Goal: Task Accomplishment & Management: Manage account settings

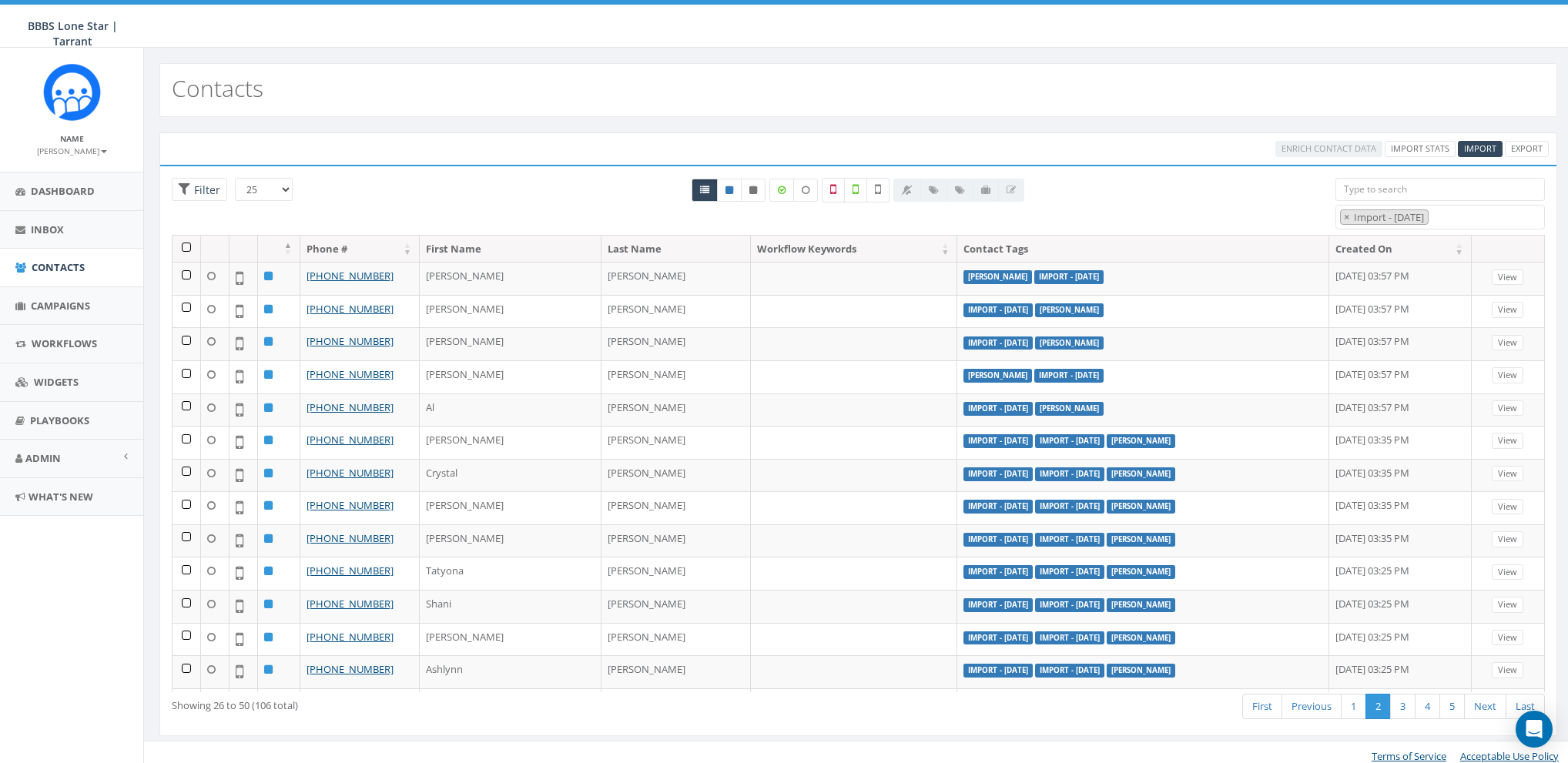
select select "Import - [DATE]"
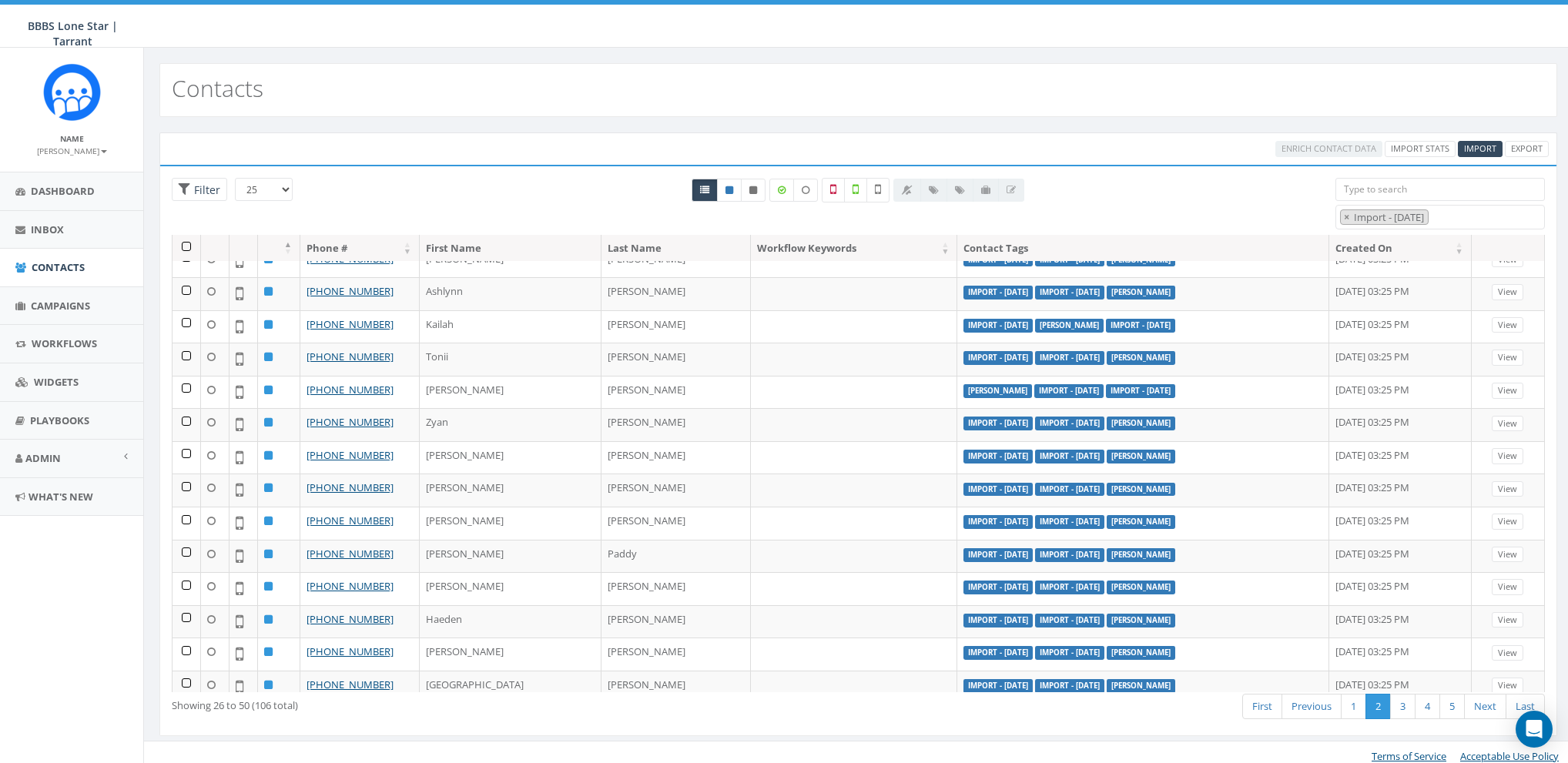
click at [383, 137] on div "Enrich Contact Data Import Stats Import Export" at bounding box center [858, 148] width 1398 height 32
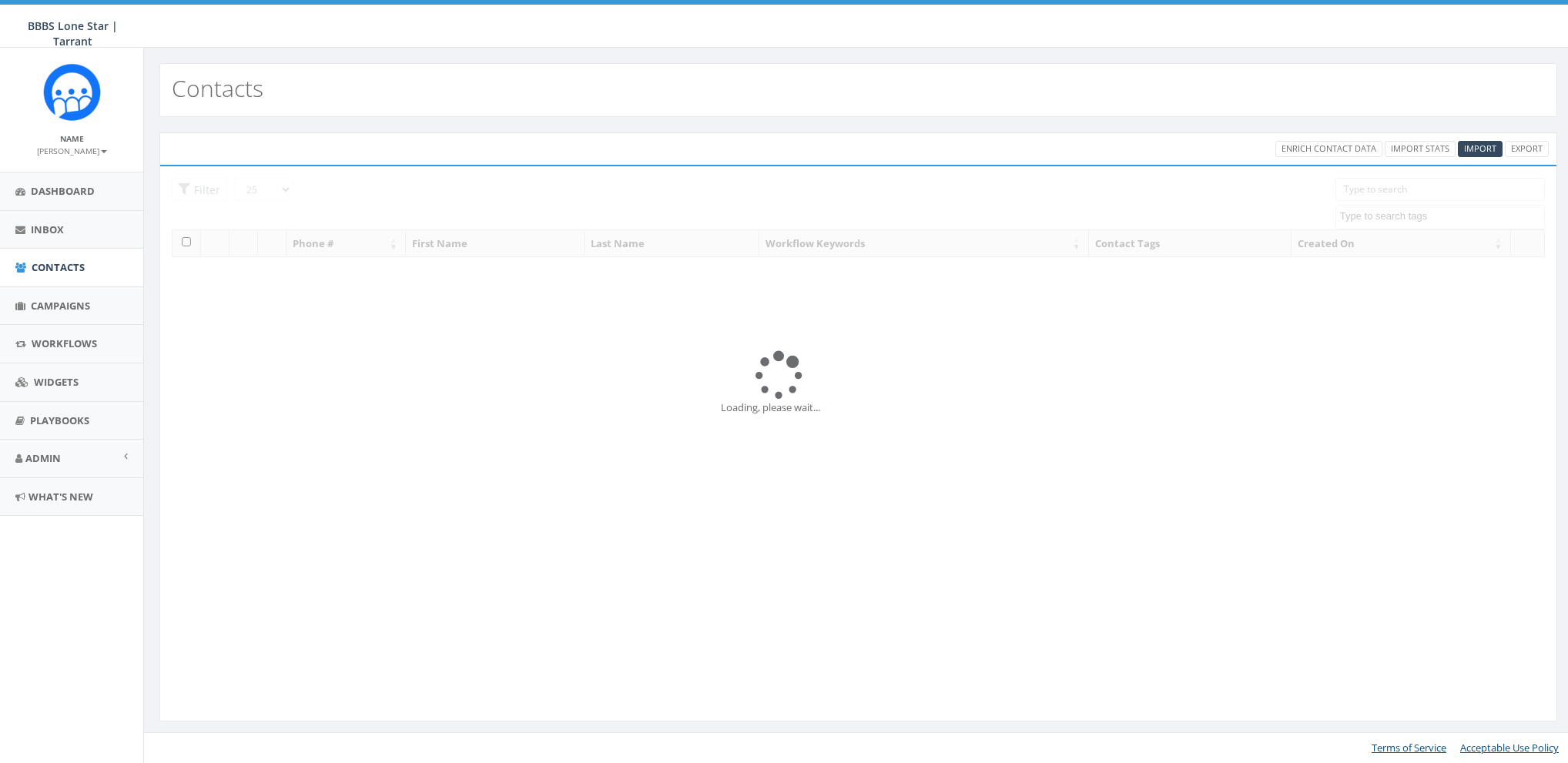
select select
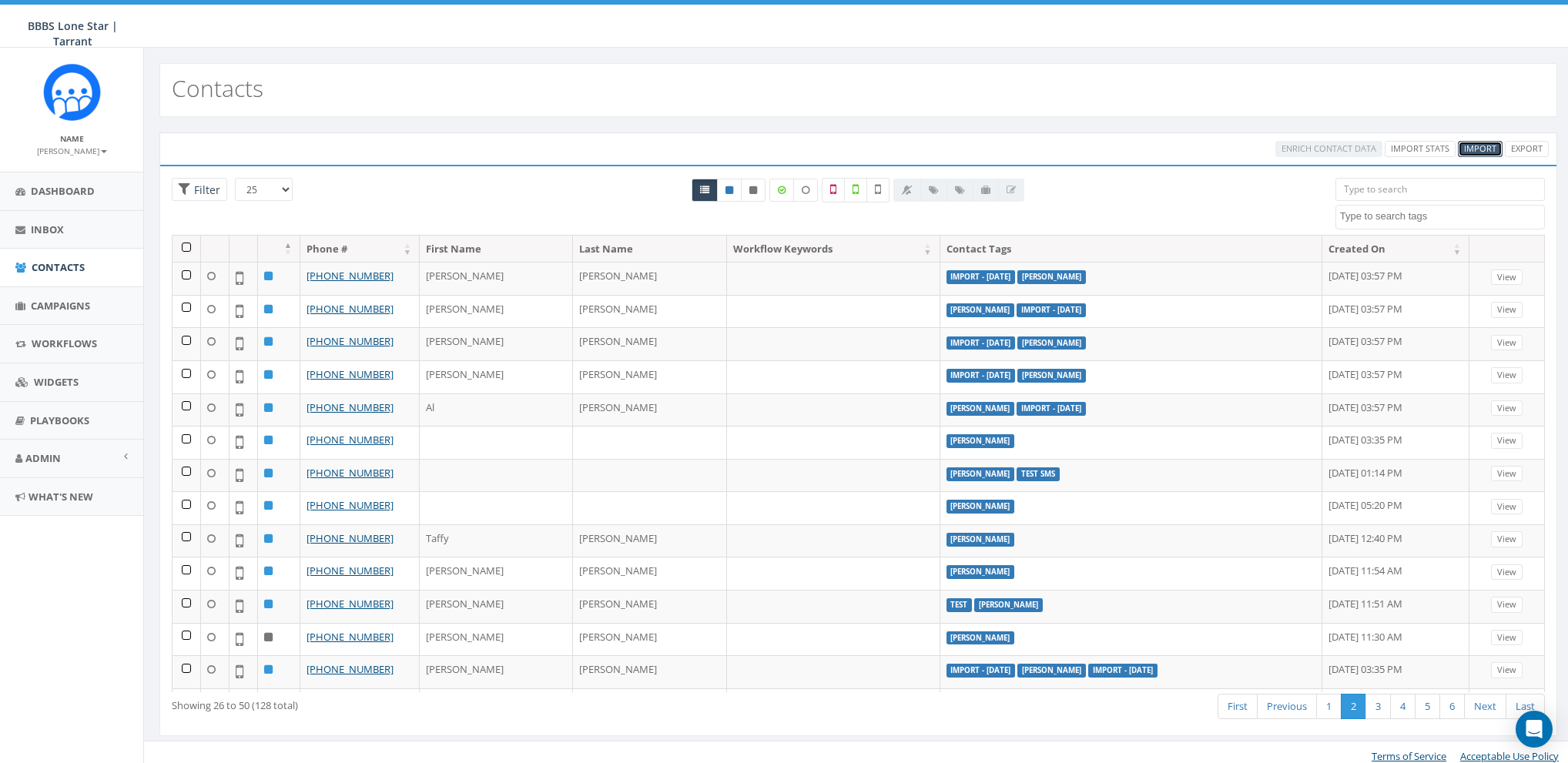
click at [1489, 148] on span "Import" at bounding box center [1480, 148] width 32 height 12
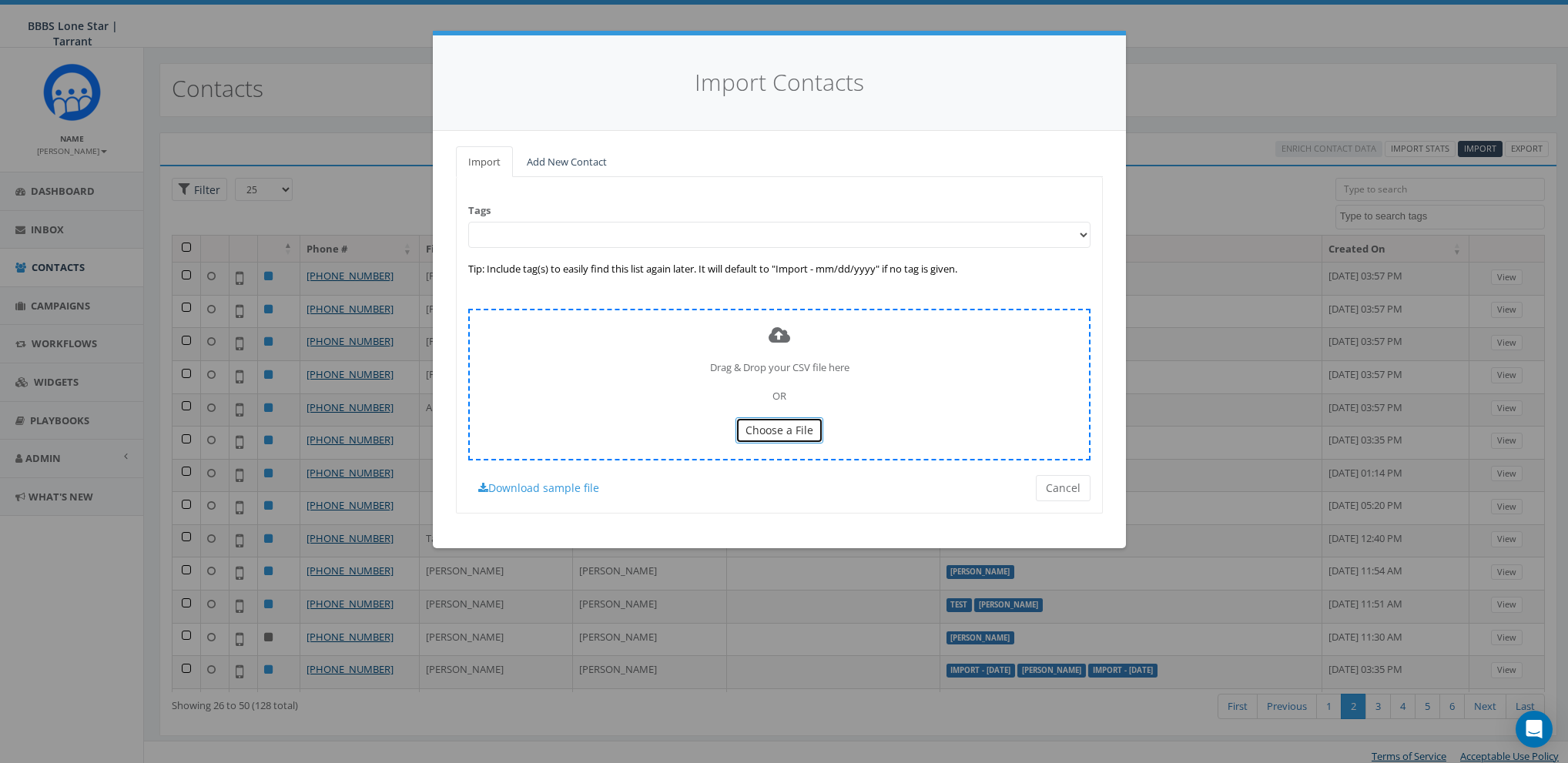
click at [760, 428] on span "Choose a File" at bounding box center [779, 430] width 67 height 14
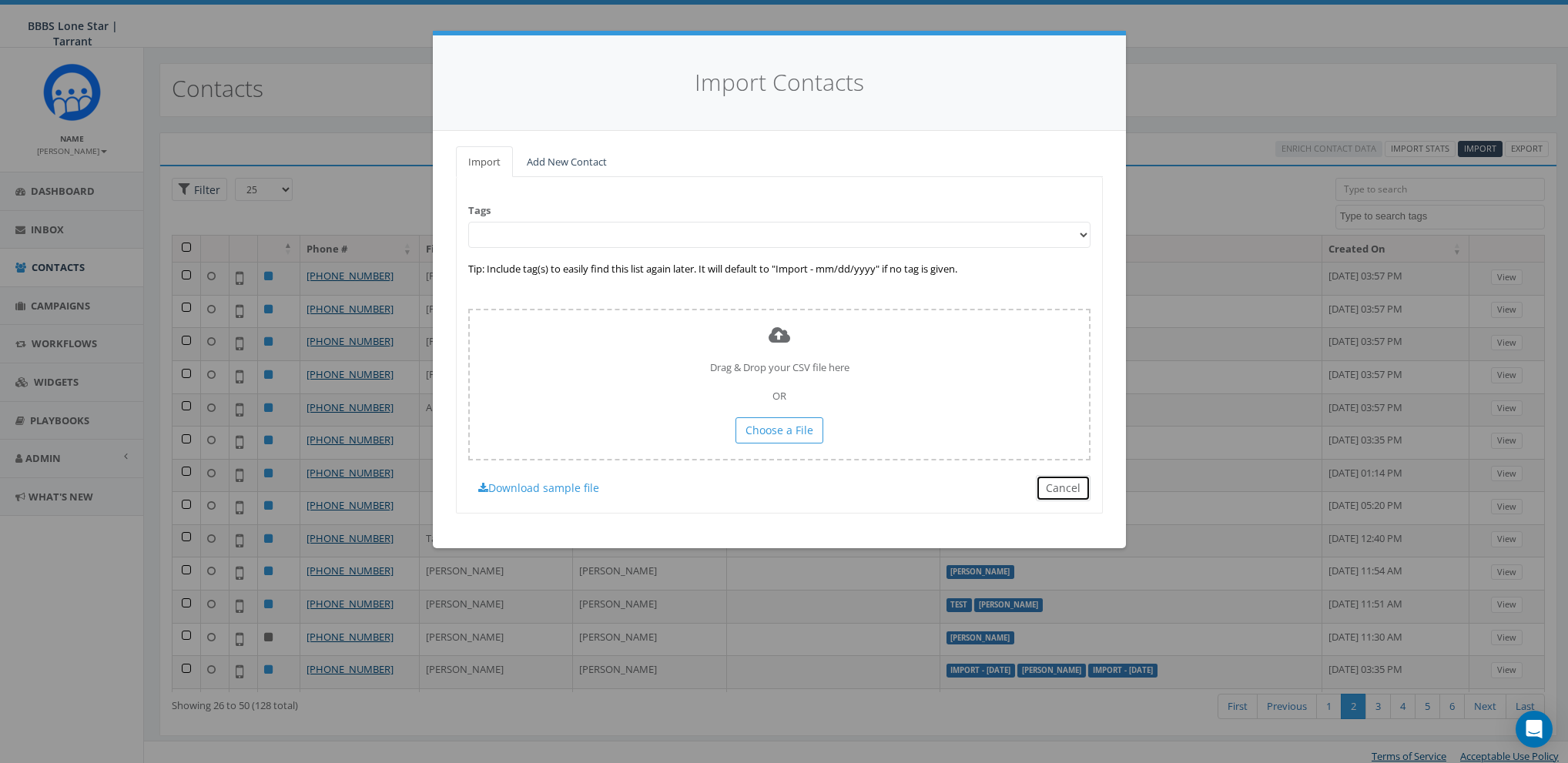
click at [1074, 489] on button "Cancel" at bounding box center [1063, 488] width 55 height 26
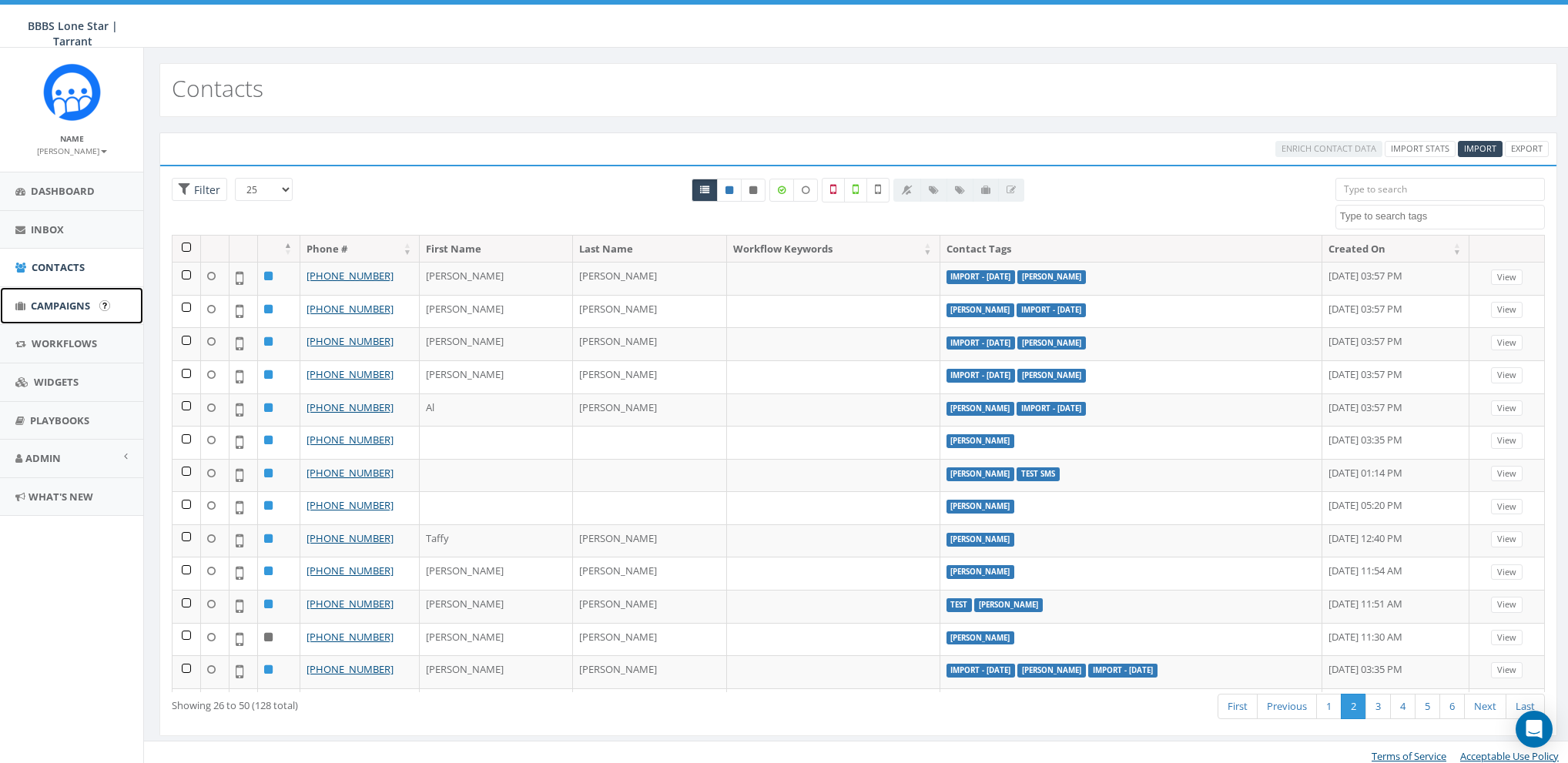
click at [67, 311] on span "Campaigns" at bounding box center [61, 306] width 59 height 13
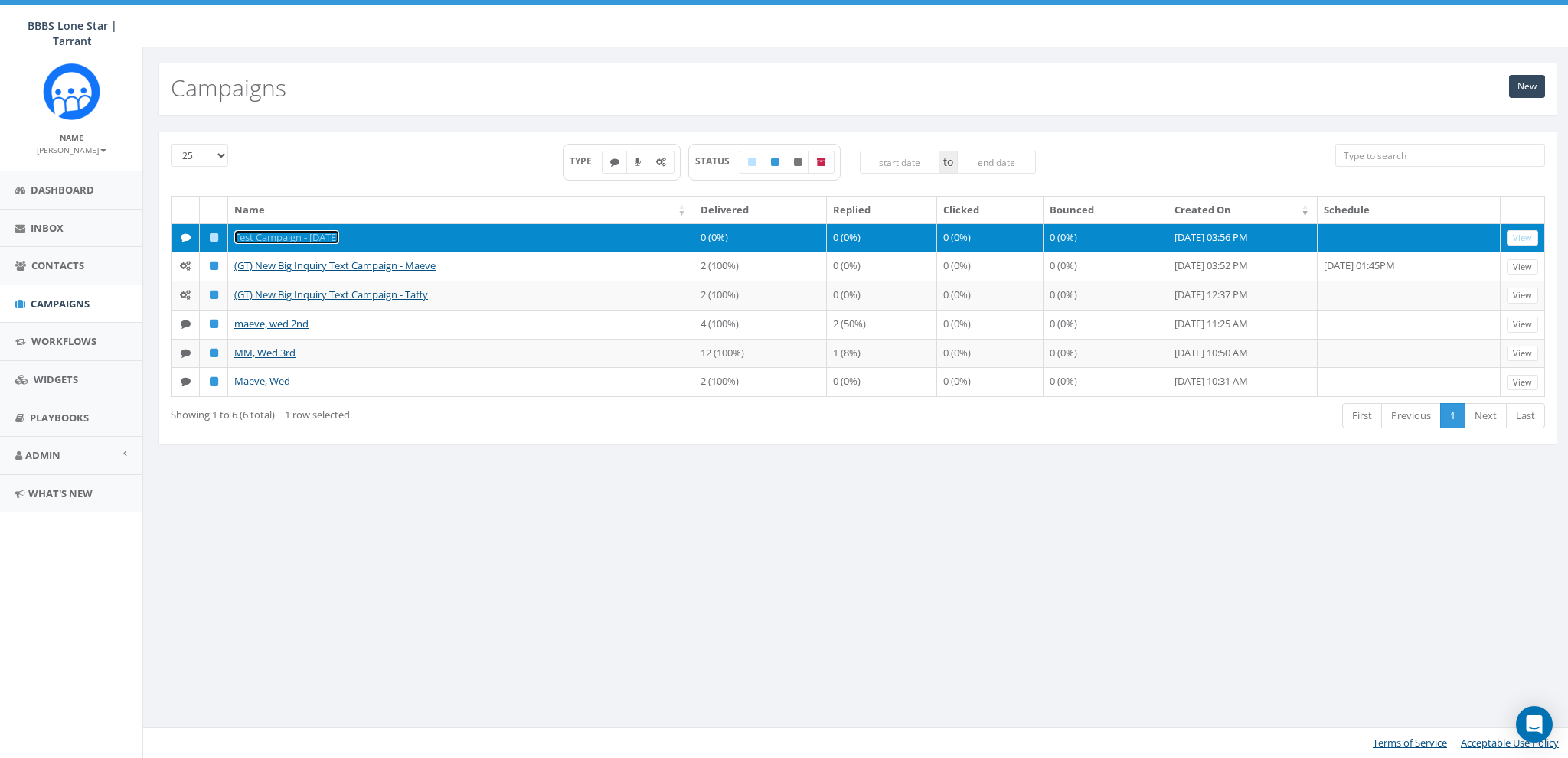
click at [261, 236] on link "Test Campaign - 08/11/2025" at bounding box center [286, 237] width 105 height 13
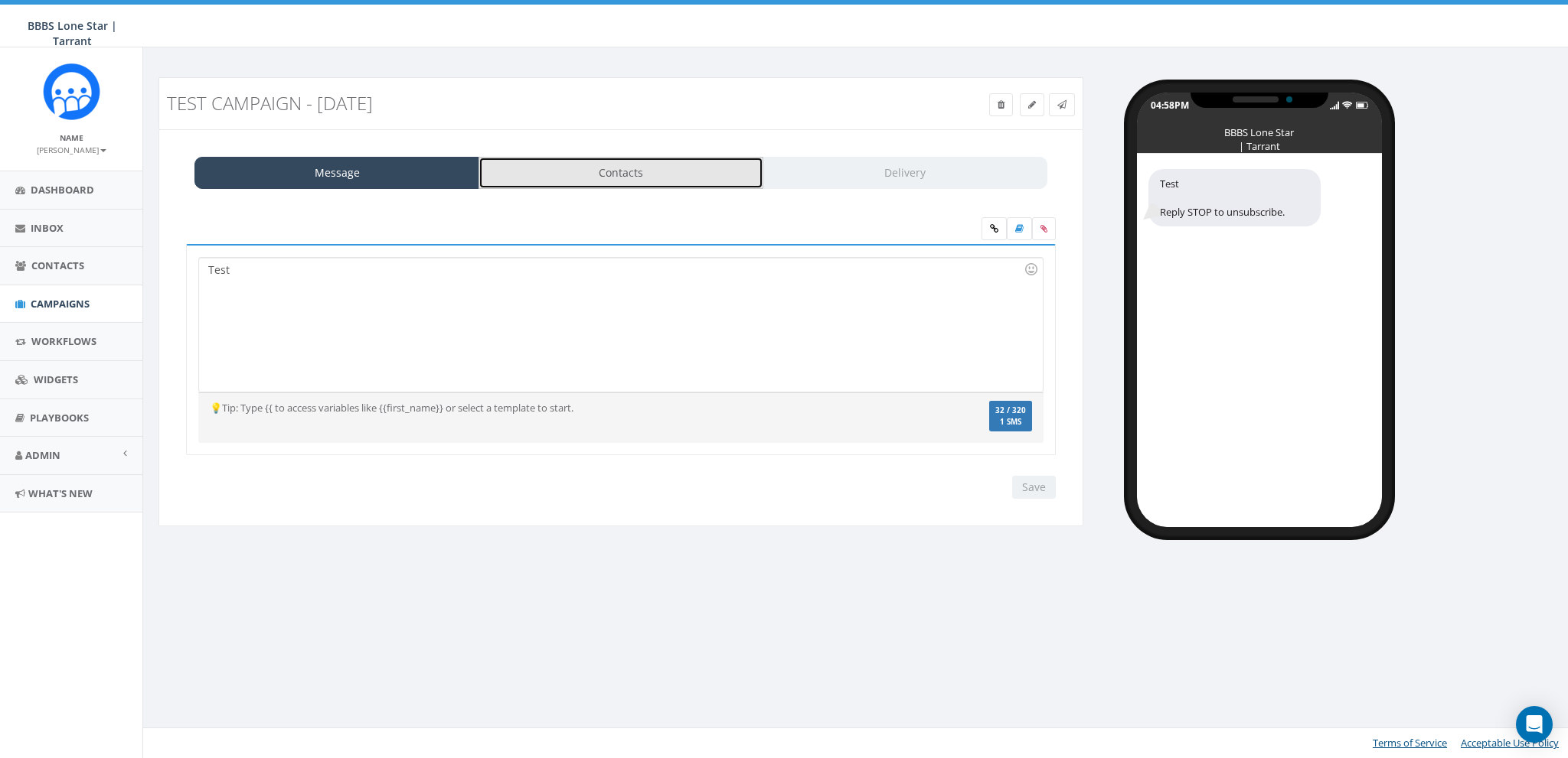
click at [640, 179] on link "Contacts" at bounding box center [621, 172] width 285 height 32
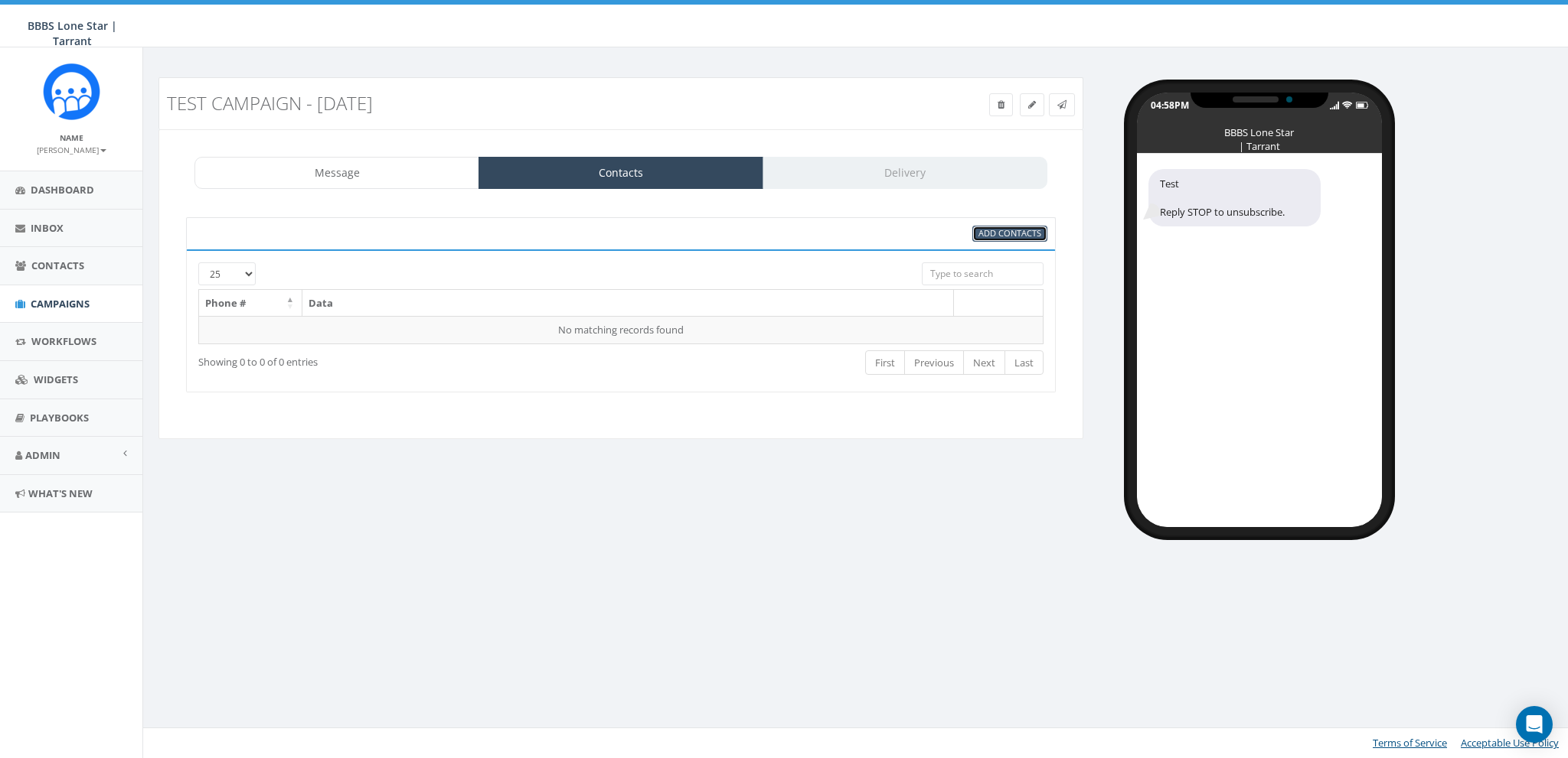
click at [997, 236] on span "Add Contacts" at bounding box center [1010, 233] width 63 height 12
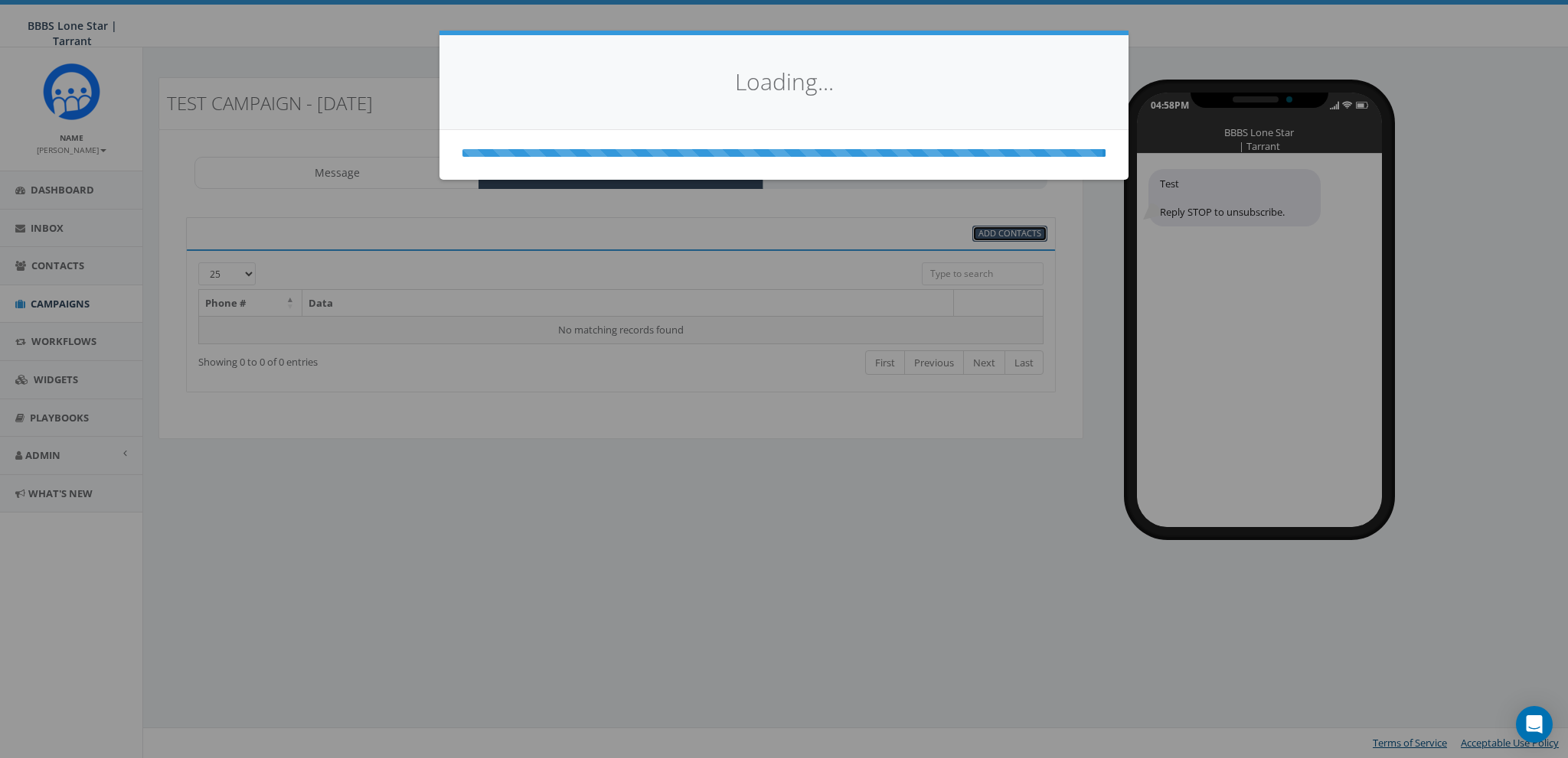
select select
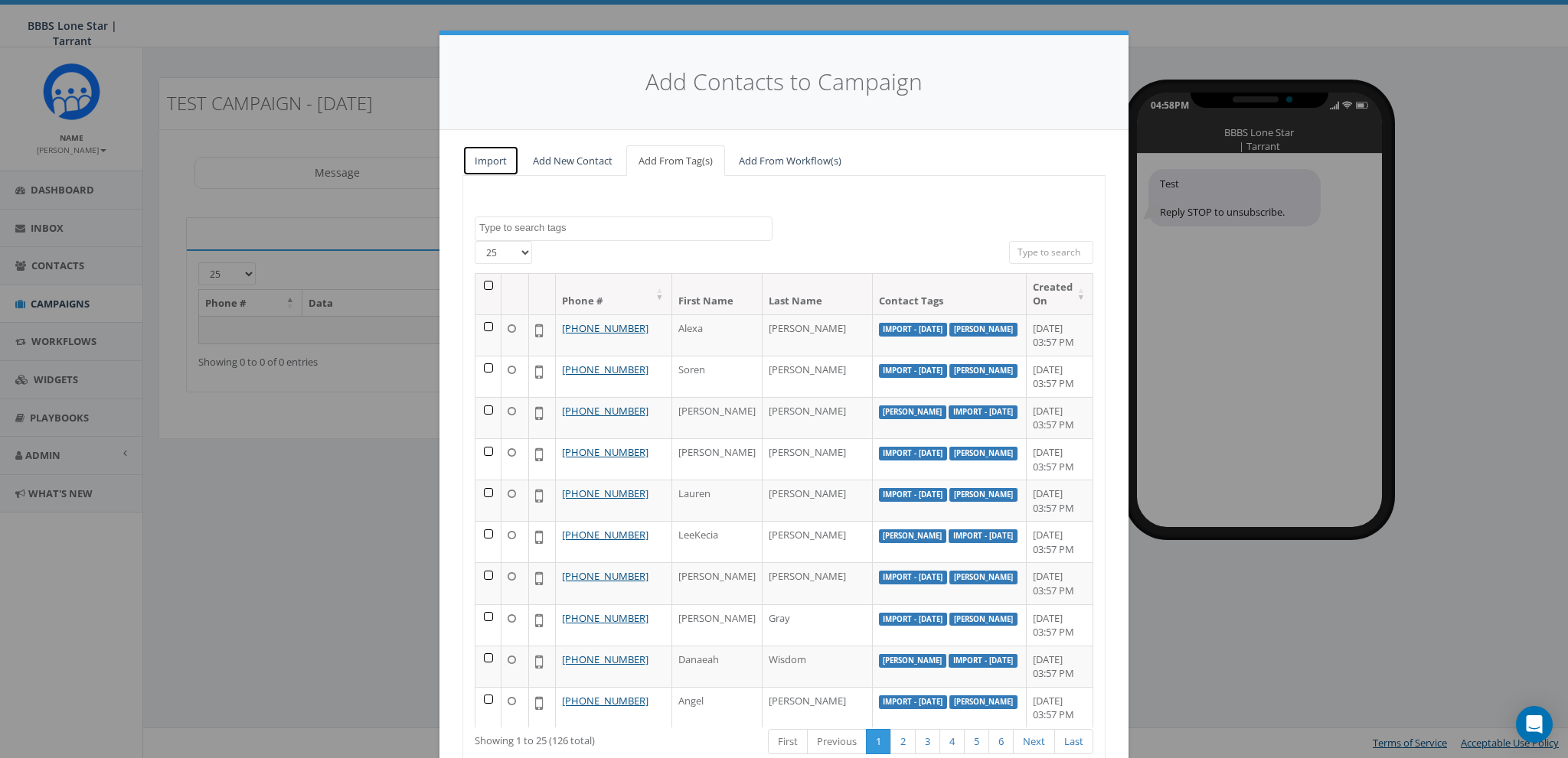
click at [497, 158] on link "Import" at bounding box center [491, 161] width 57 height 31
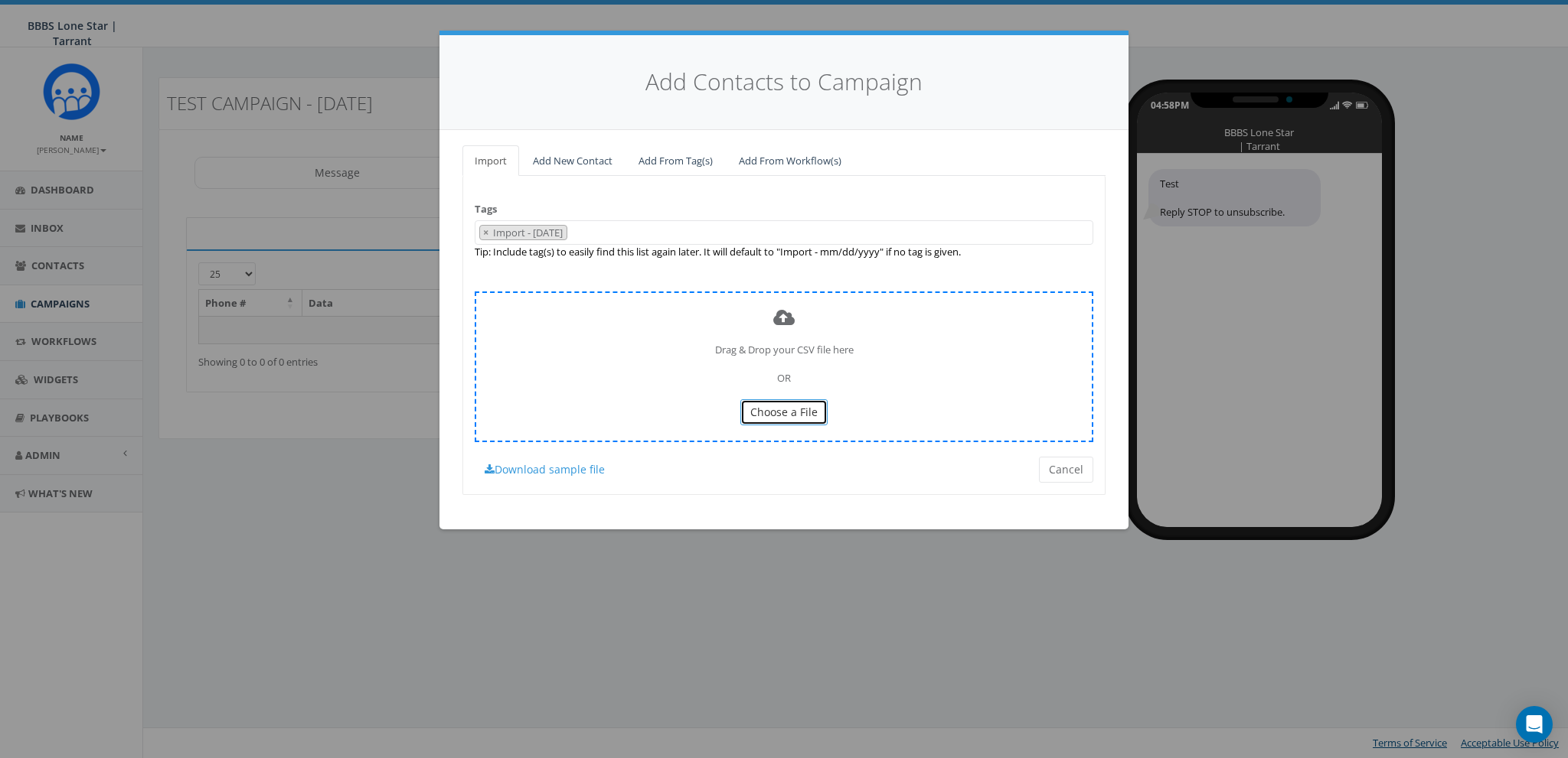
click at [789, 405] on span "Choose a File" at bounding box center [784, 412] width 67 height 14
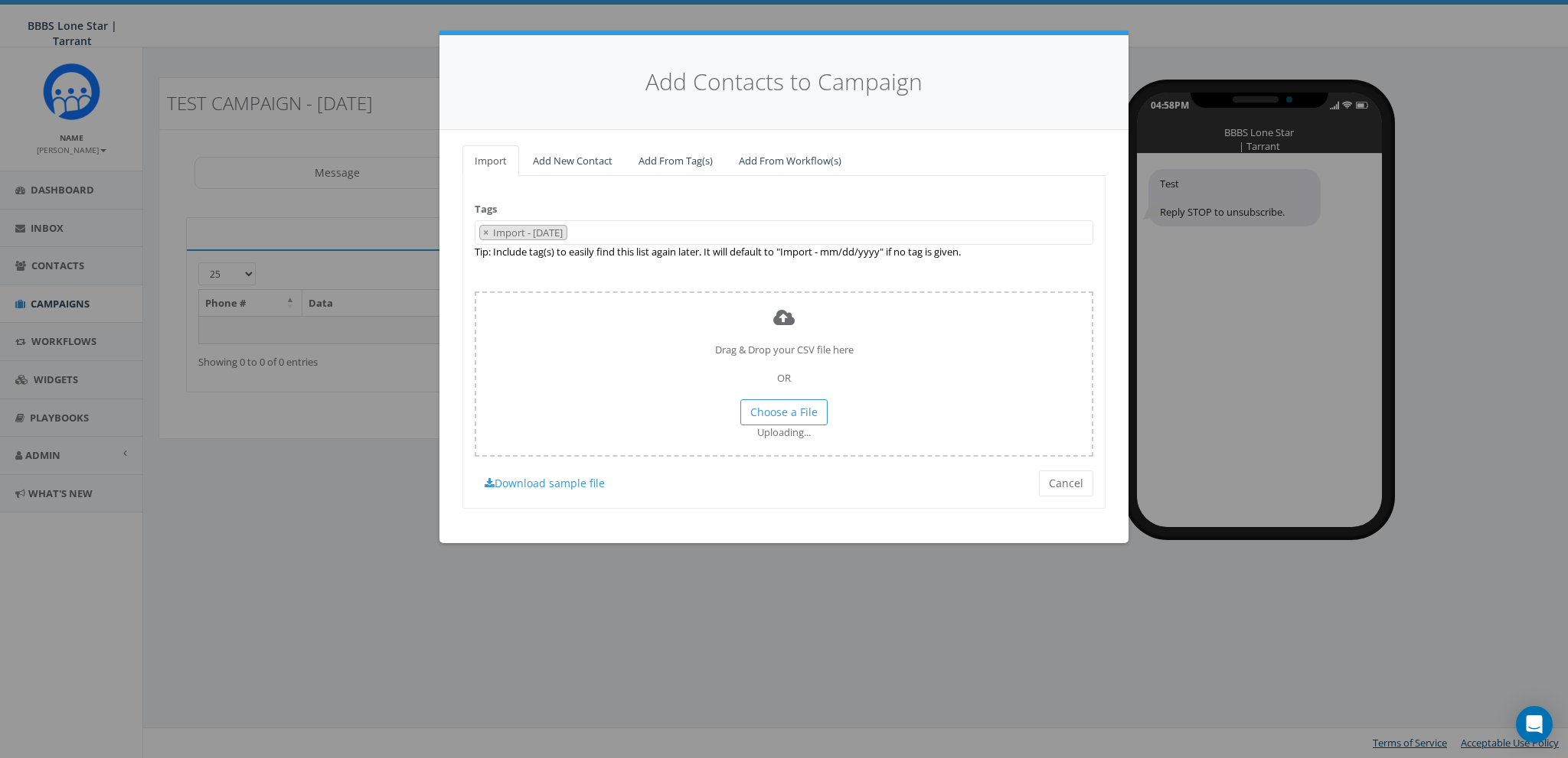
click at [653, 229] on span "× Import - 08/11/2025" at bounding box center [784, 233] width 619 height 25
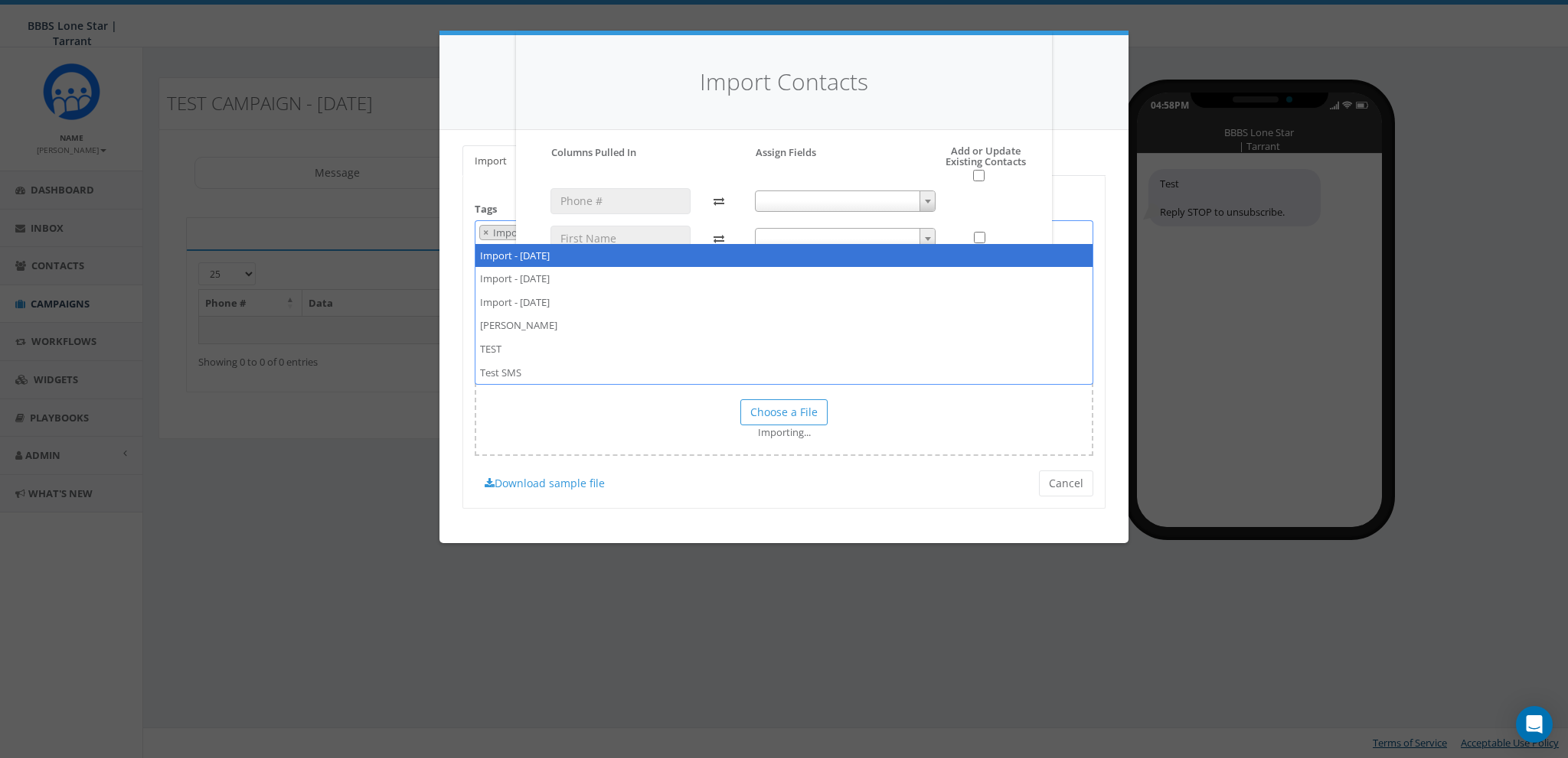
click at [861, 177] on div "Please accept policy to proceed Please map phone number field to proceed Column…" at bounding box center [784, 241] width 490 height 192
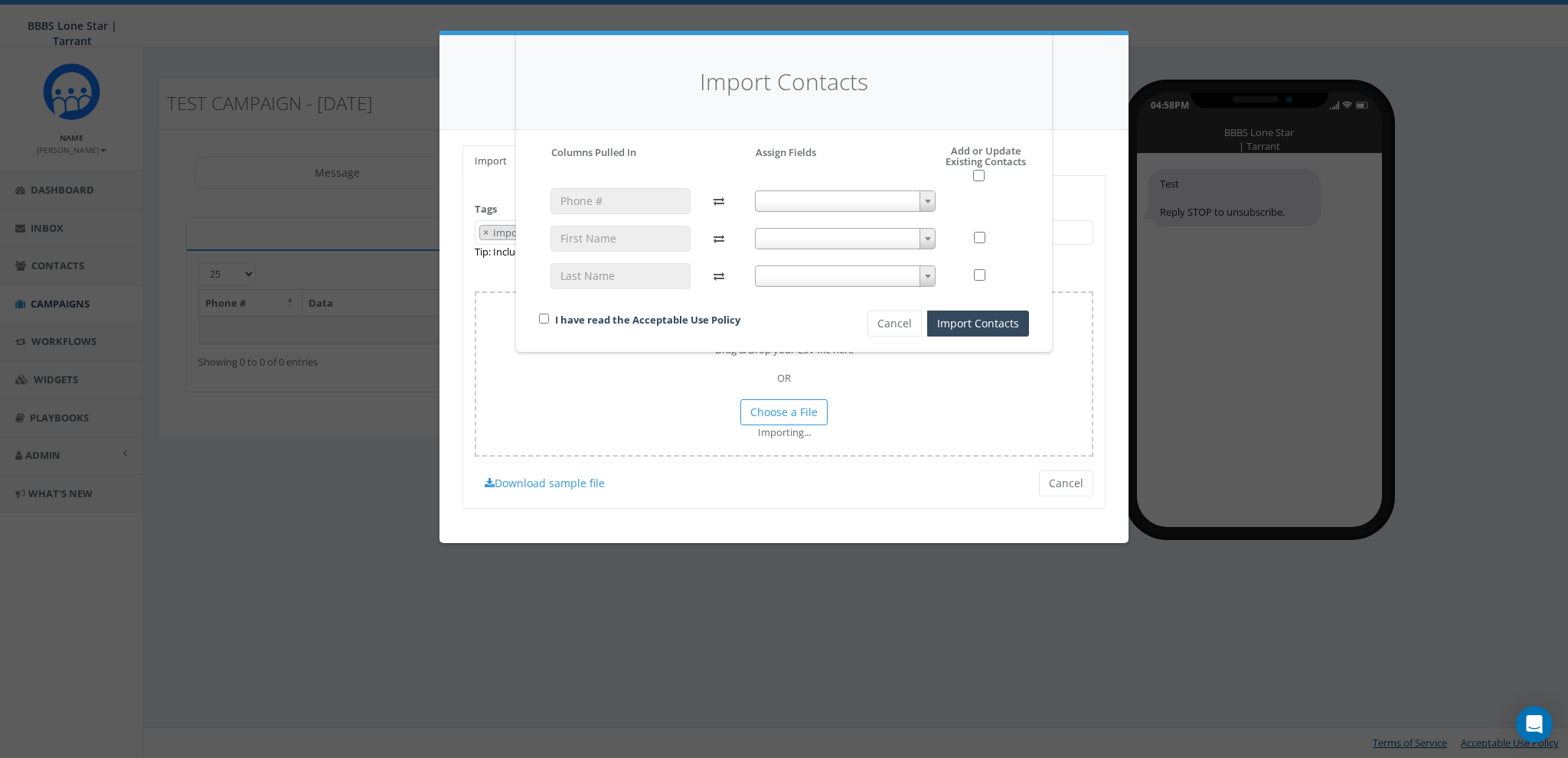
click at [804, 201] on span at bounding box center [846, 202] width 182 height 22
select select "phone_number"
click at [782, 236] on span at bounding box center [846, 238] width 182 height 22
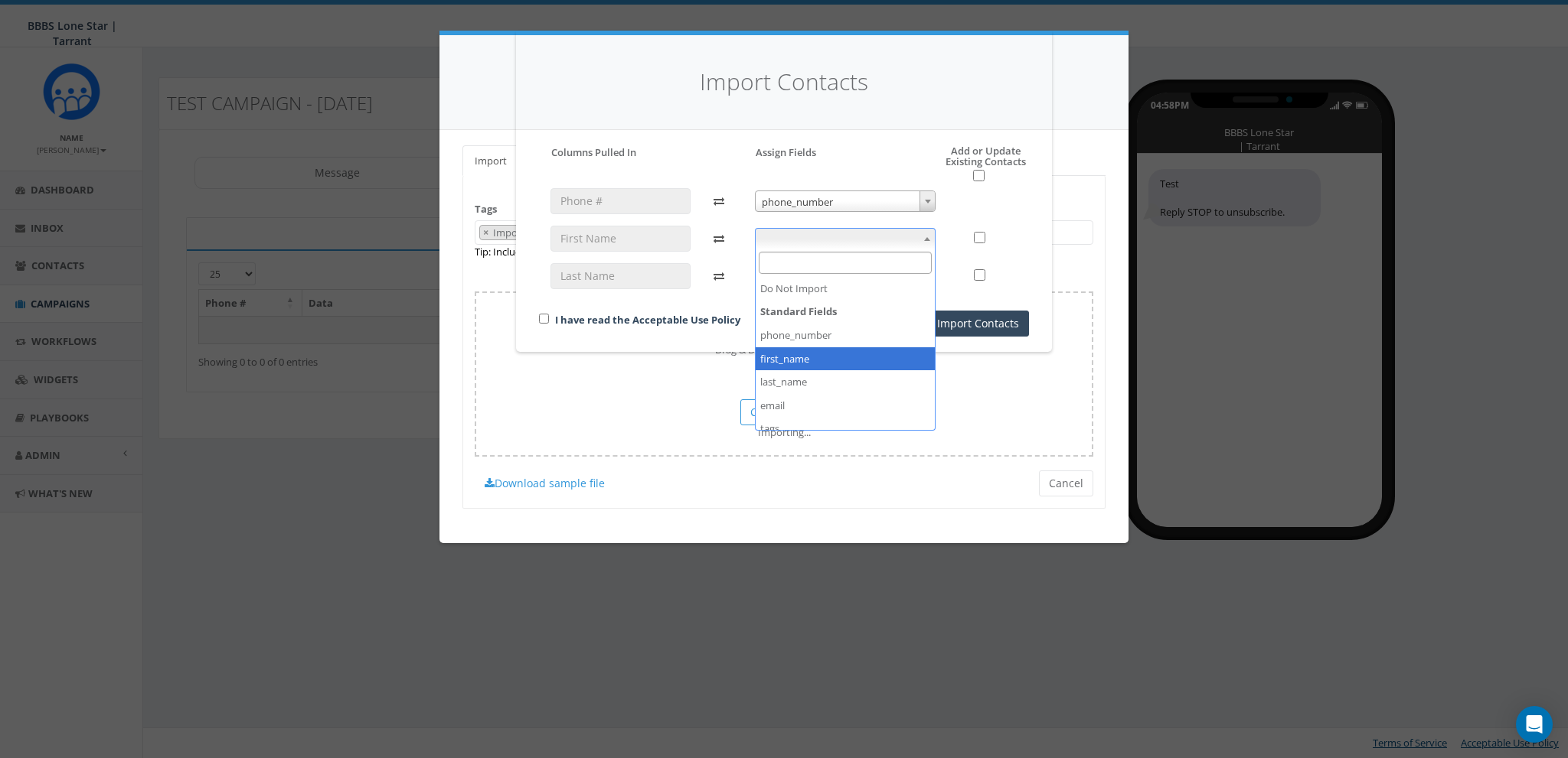
select select "first_name"
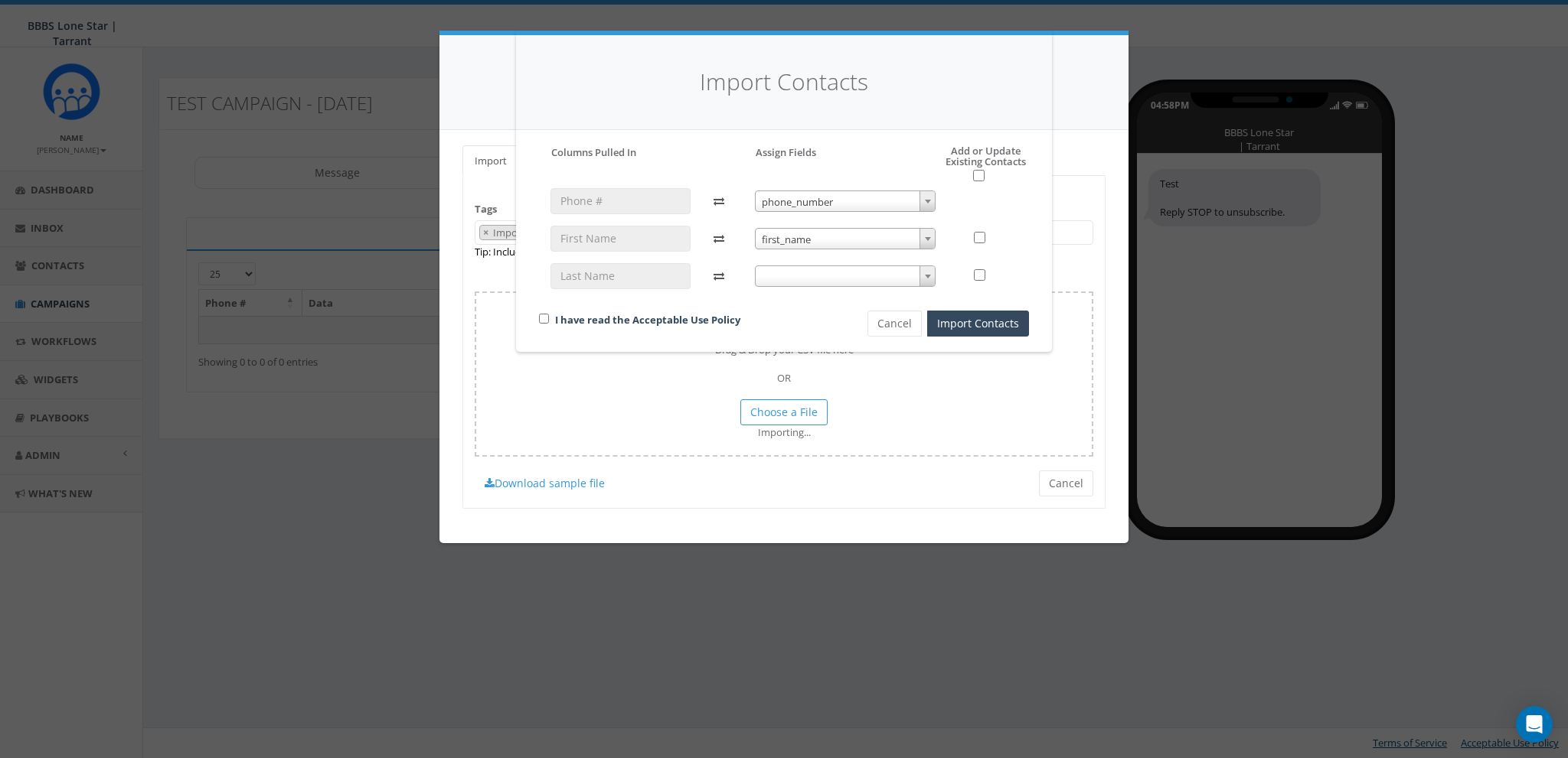
click at [792, 274] on span at bounding box center [846, 276] width 182 height 22
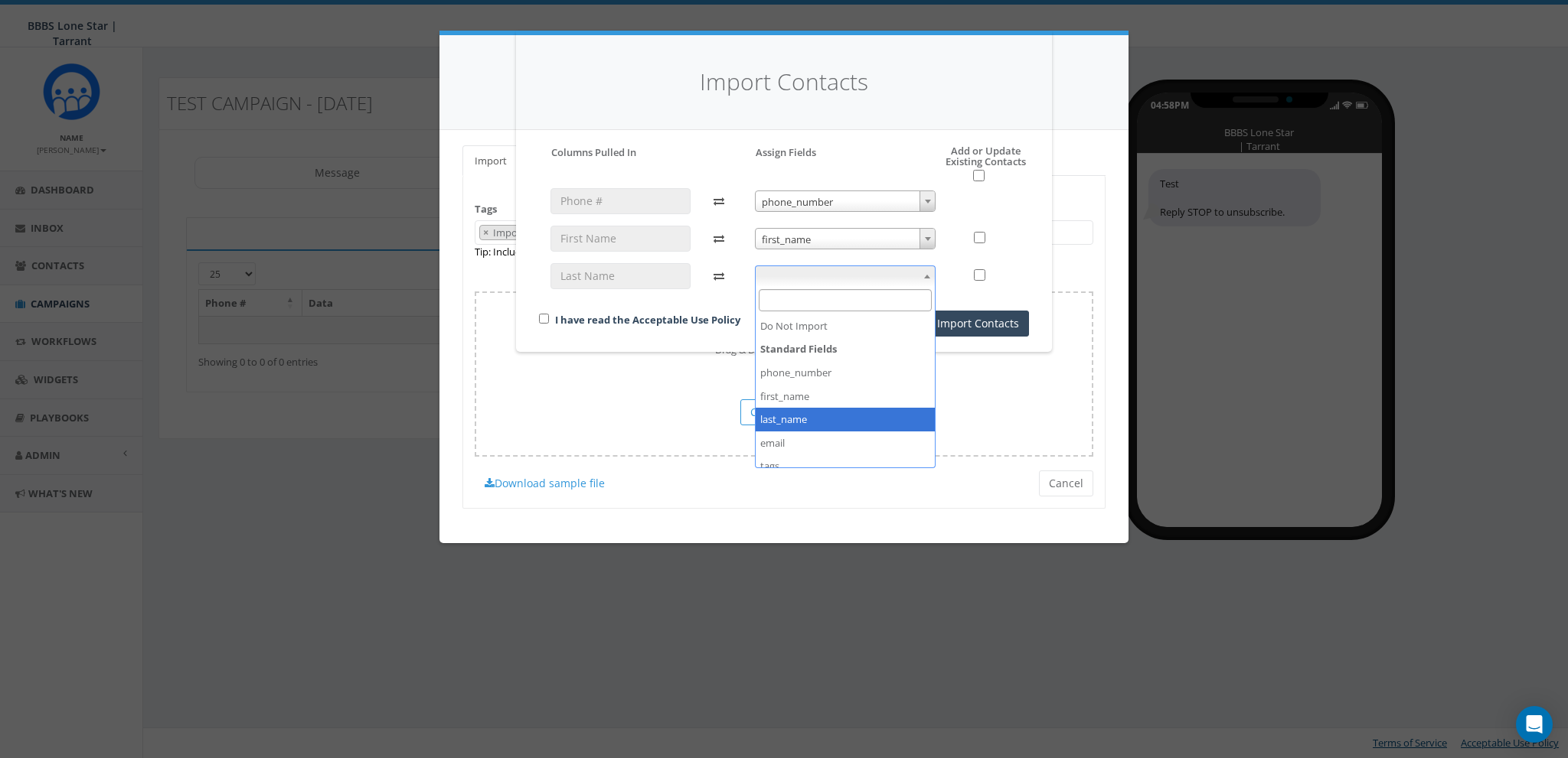
select select "last_name"
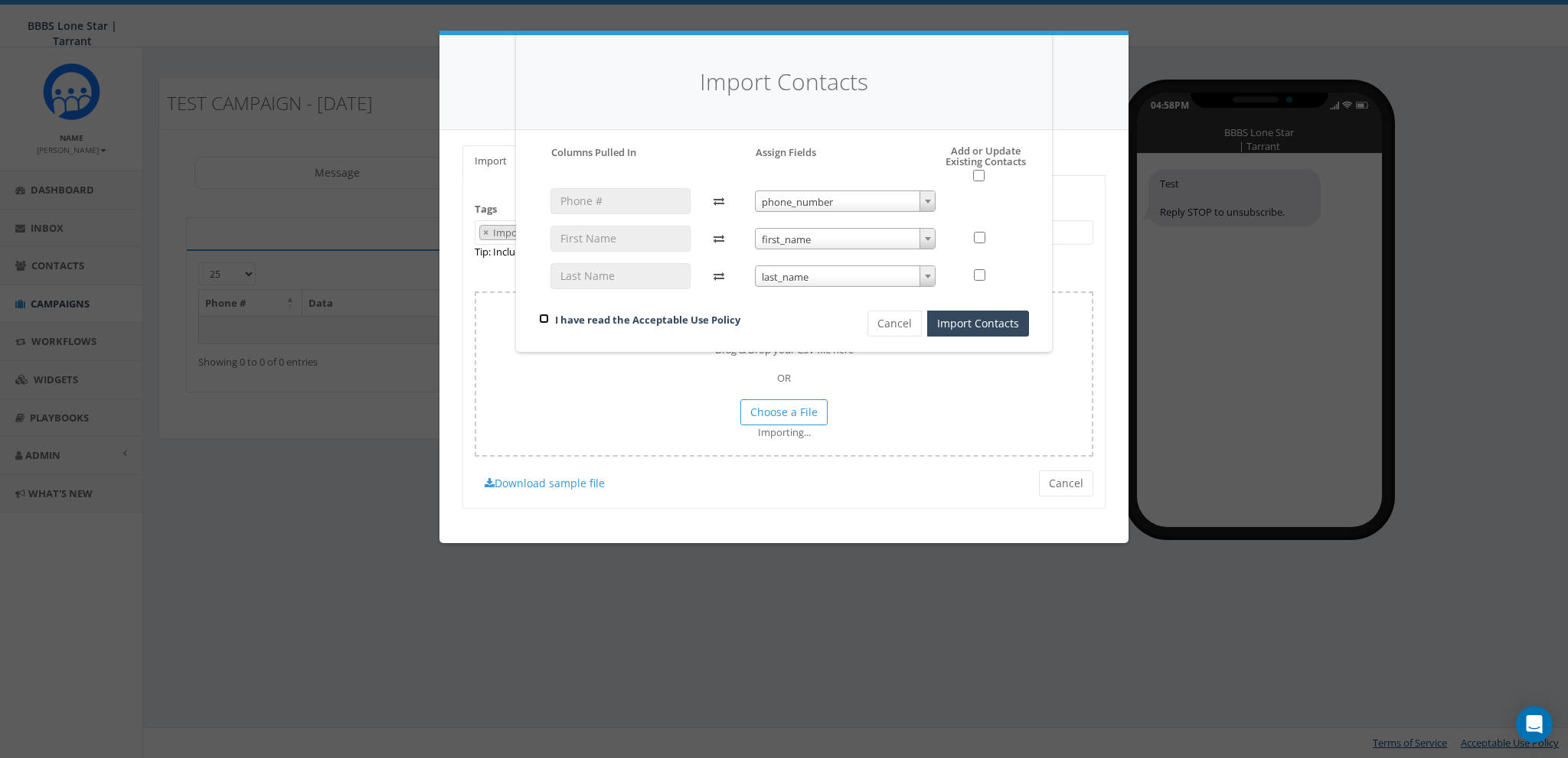
click at [545, 321] on input "checkbox" at bounding box center [544, 319] width 10 height 10
checkbox input "true"
click at [808, 315] on div "I have read the Acceptable Use Policy" at bounding box center [677, 320] width 300 height 21
click at [977, 321] on button "Import Contacts" at bounding box center [978, 323] width 102 height 26
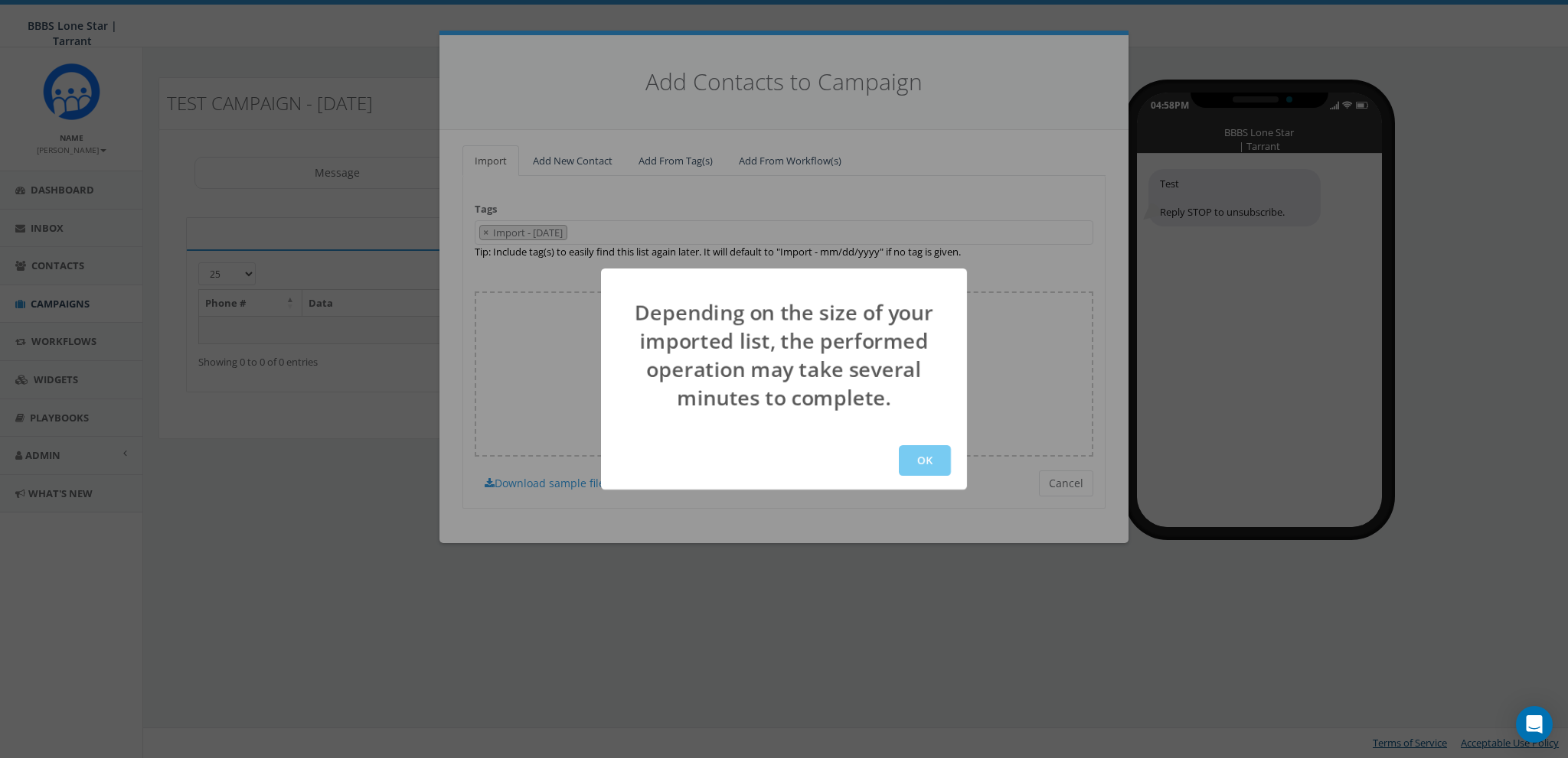
click at [923, 464] on button "OK" at bounding box center [925, 460] width 52 height 31
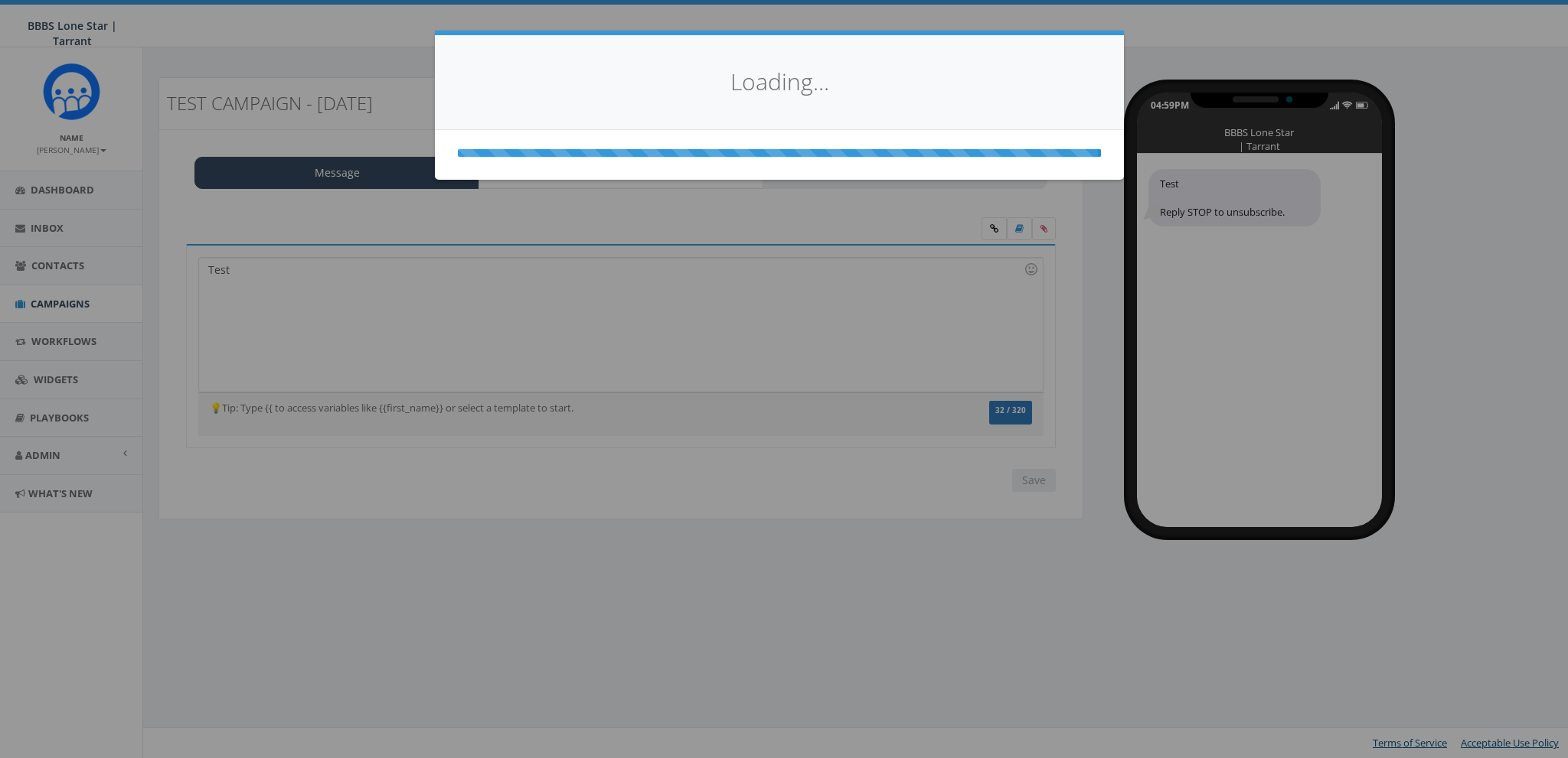
select select
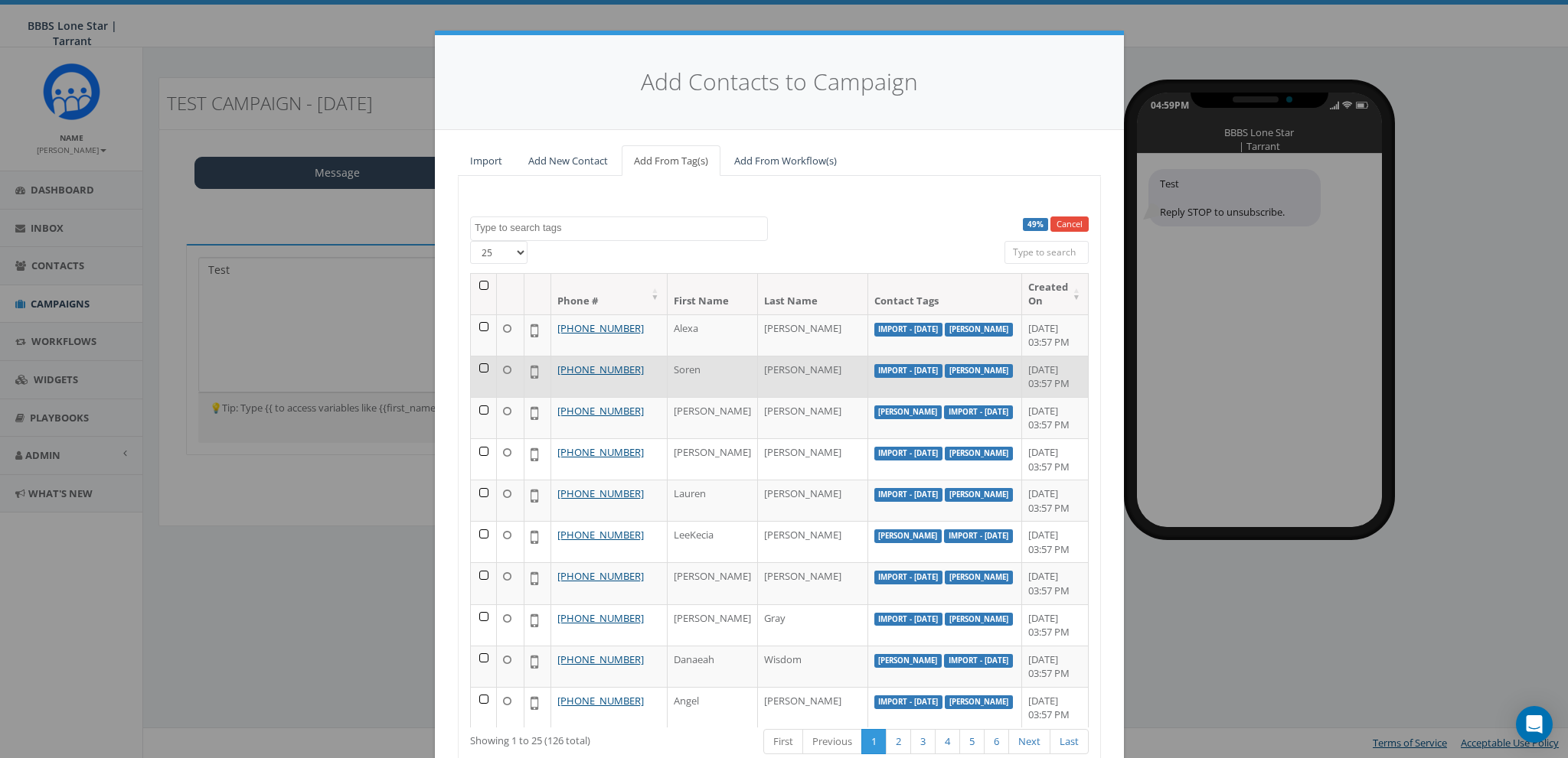
scroll to position [622, 0]
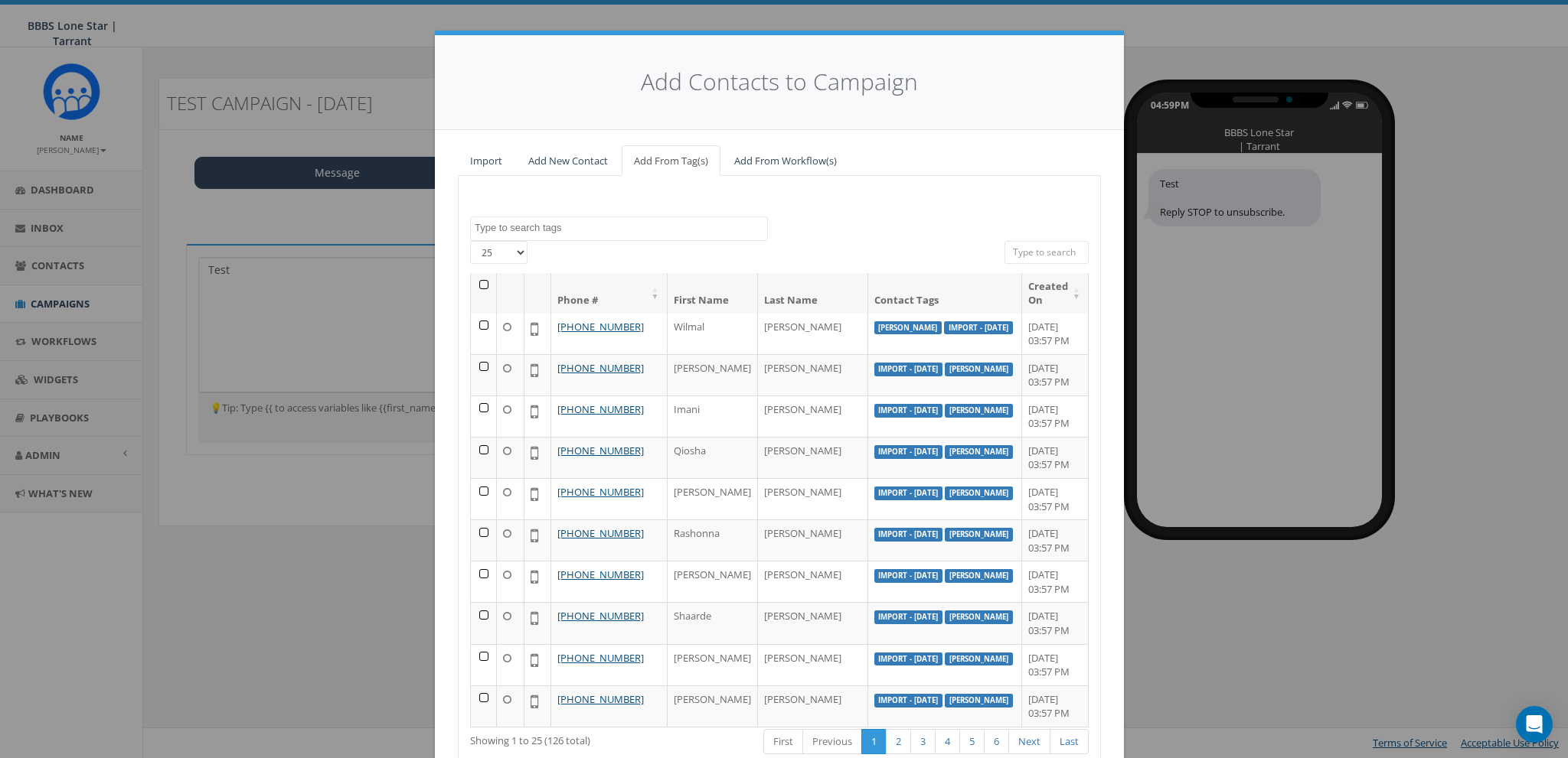
click at [291, 561] on div "Add Contacts to Campaign Import Add New Contact Add From Tag(s) Add From Workfl…" at bounding box center [784, 379] width 1568 height 758
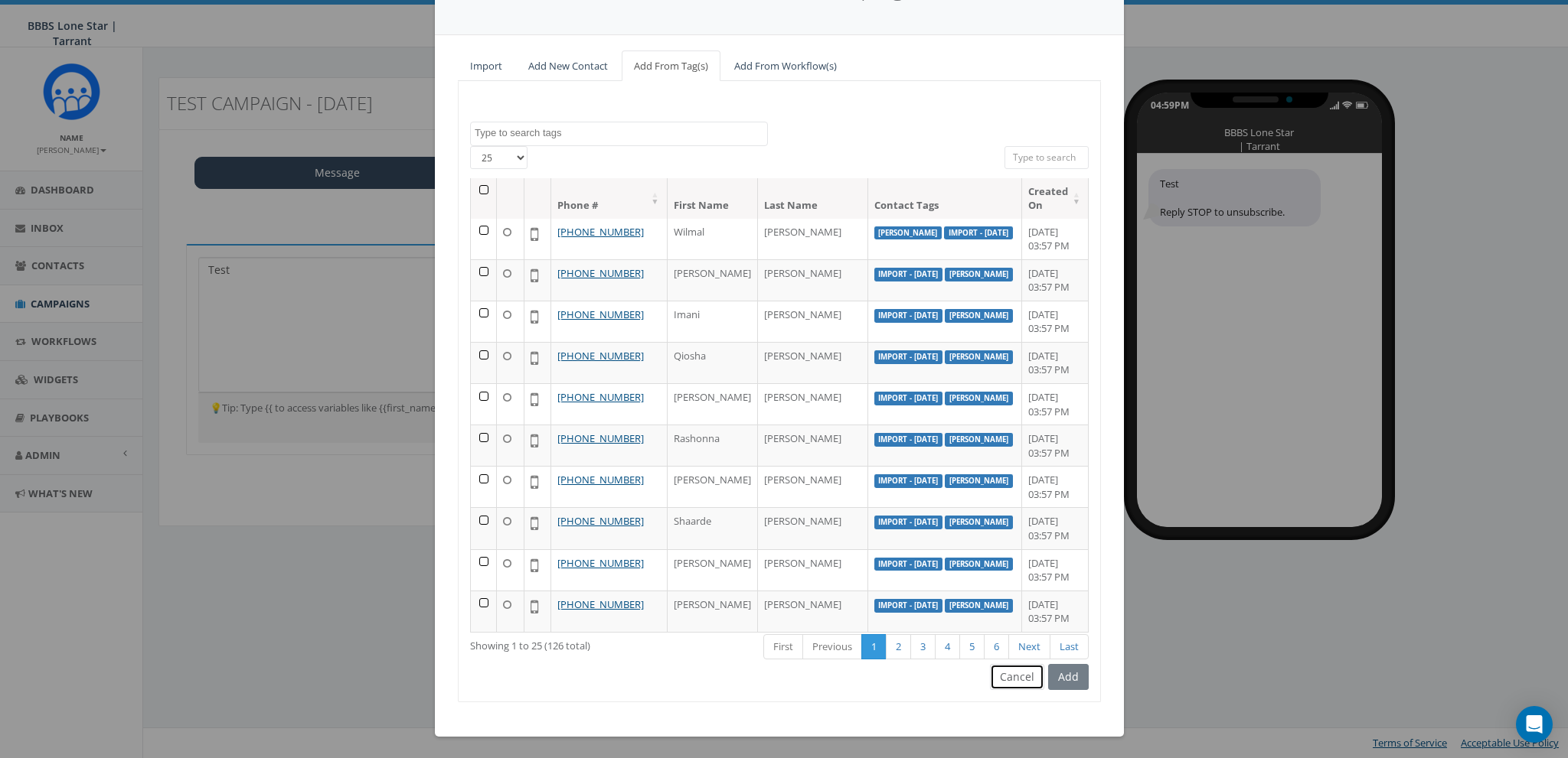
click at [1027, 681] on button "Cancel" at bounding box center [1016, 677] width 54 height 26
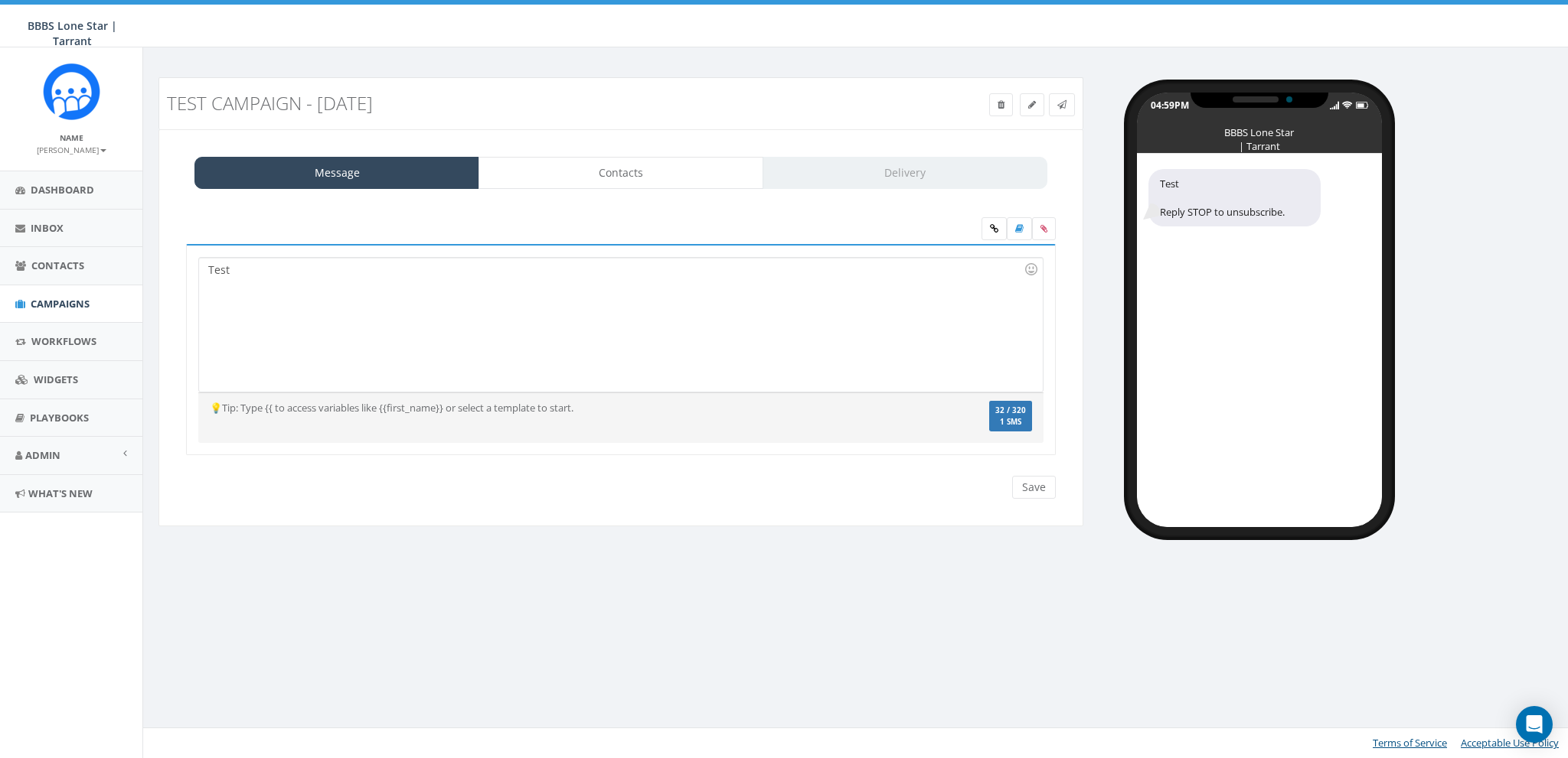
click at [681, 601] on div "Test Campaign - 08/11/2025 Test Message Status: Message Contacts Delivery Test …" at bounding box center [857, 402] width 1430 height 710
click at [637, 173] on link "Contacts" at bounding box center [621, 172] width 285 height 32
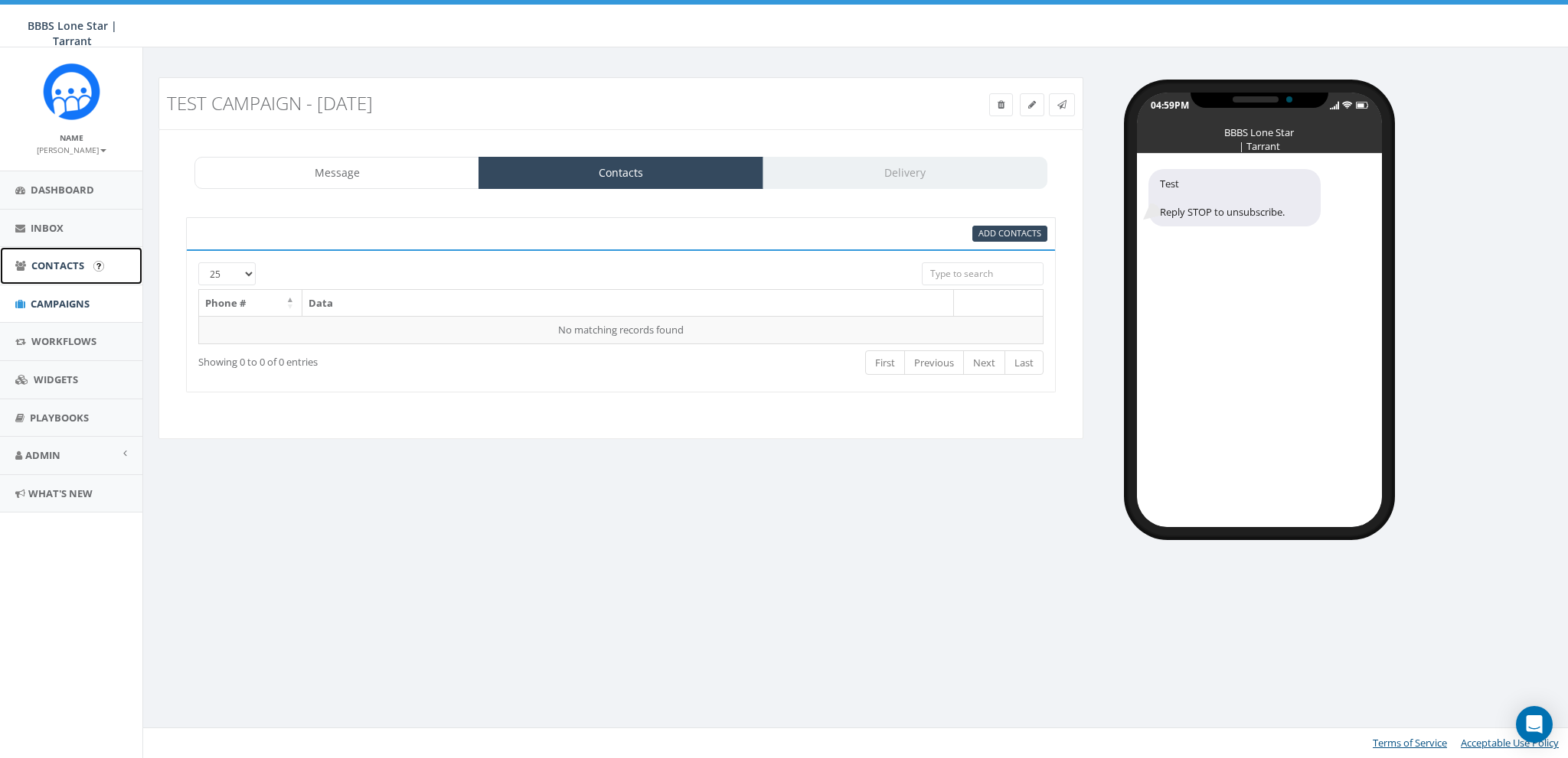
click at [42, 269] on span "Contacts" at bounding box center [57, 265] width 53 height 13
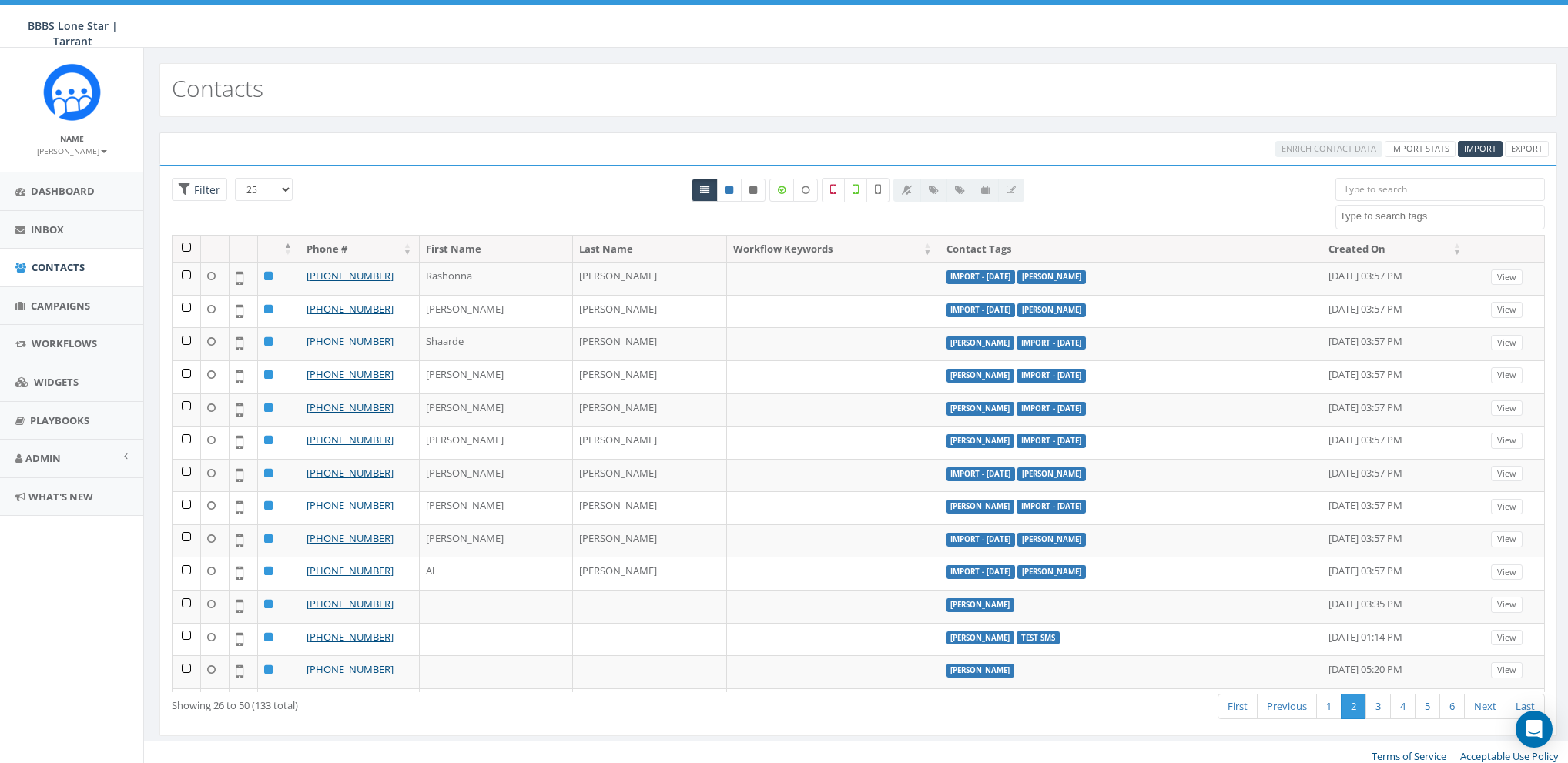
click at [1382, 226] on span at bounding box center [1440, 216] width 210 height 24
select select "Import - [DATE]"
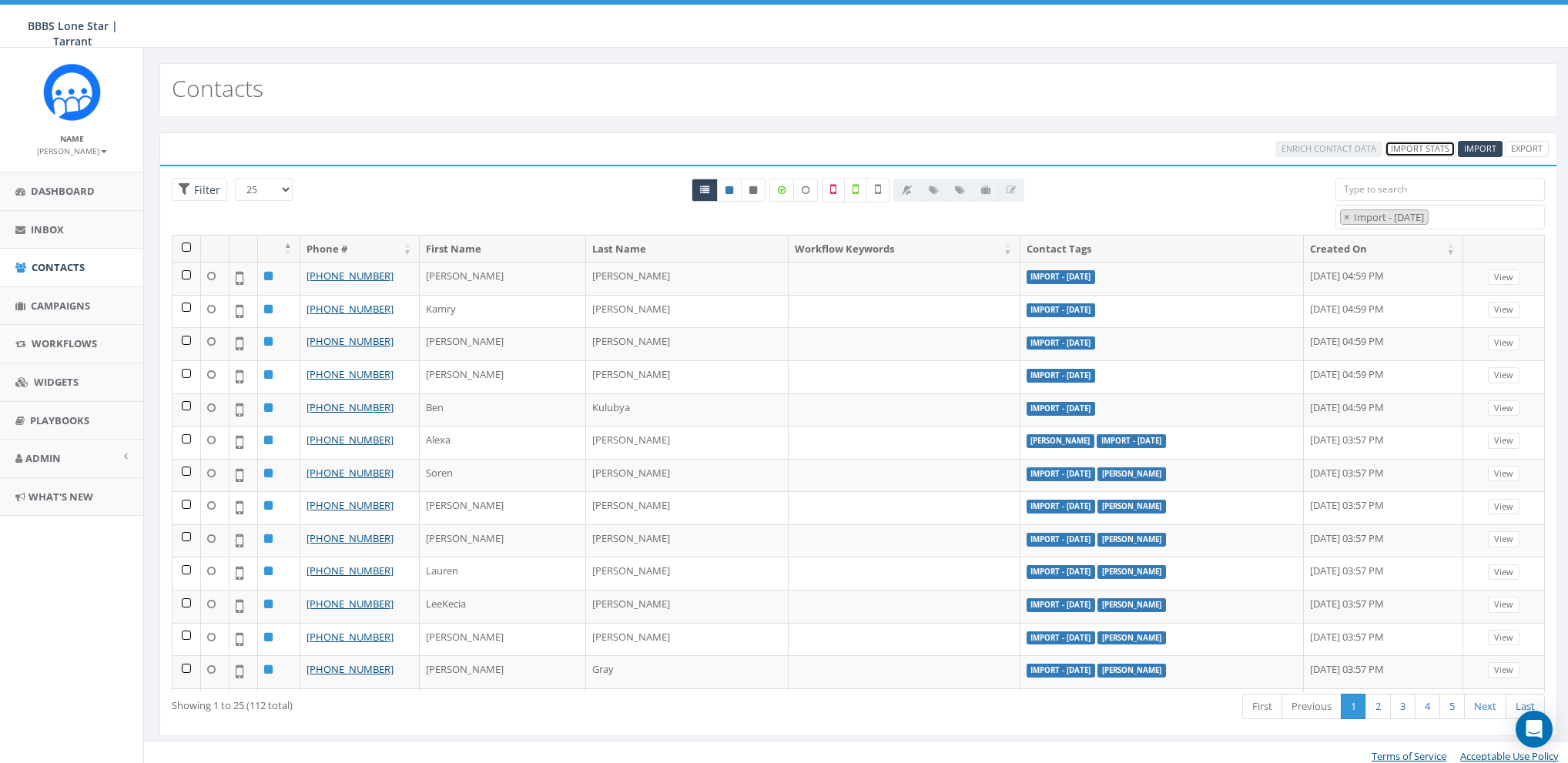
click at [1427, 149] on link "Import Stats" at bounding box center [1420, 148] width 71 height 16
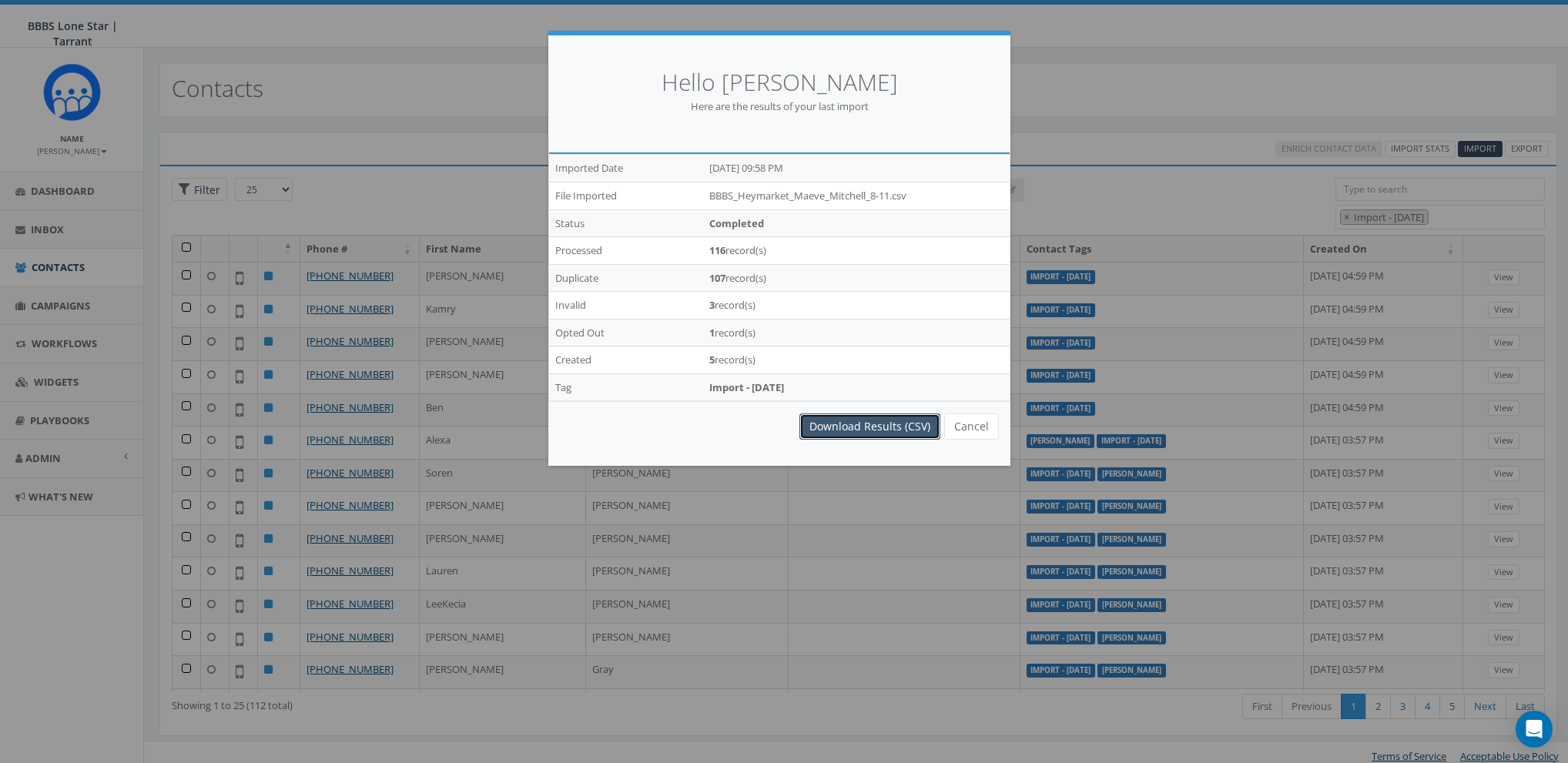
click at [899, 427] on link "Download Results (CSV)" at bounding box center [869, 426] width 141 height 26
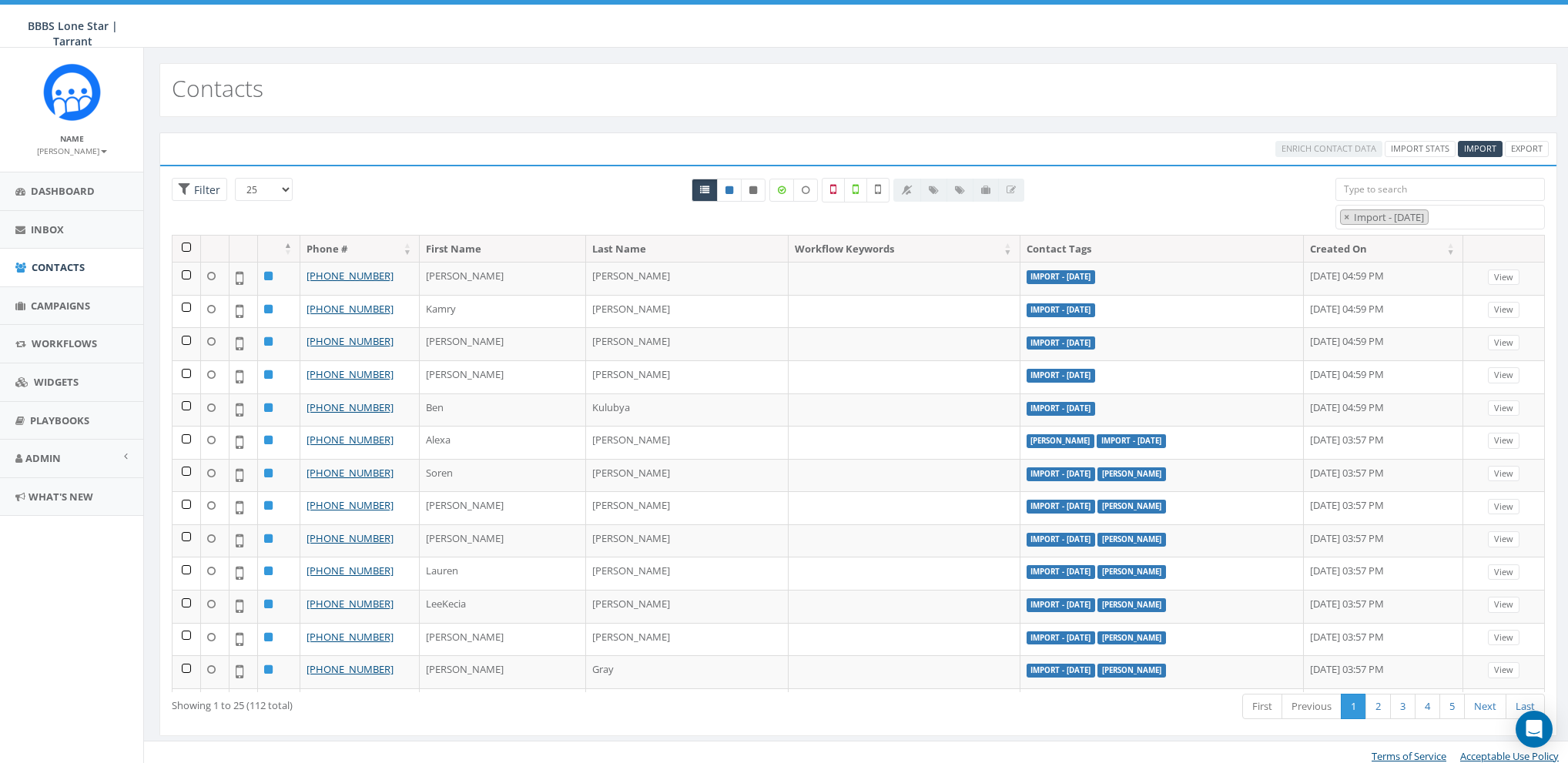
click at [1139, 128] on div "Enrich Contact Data Import Stats Import Export Loading the filters, please wait…" at bounding box center [858, 444] width 1428 height 654
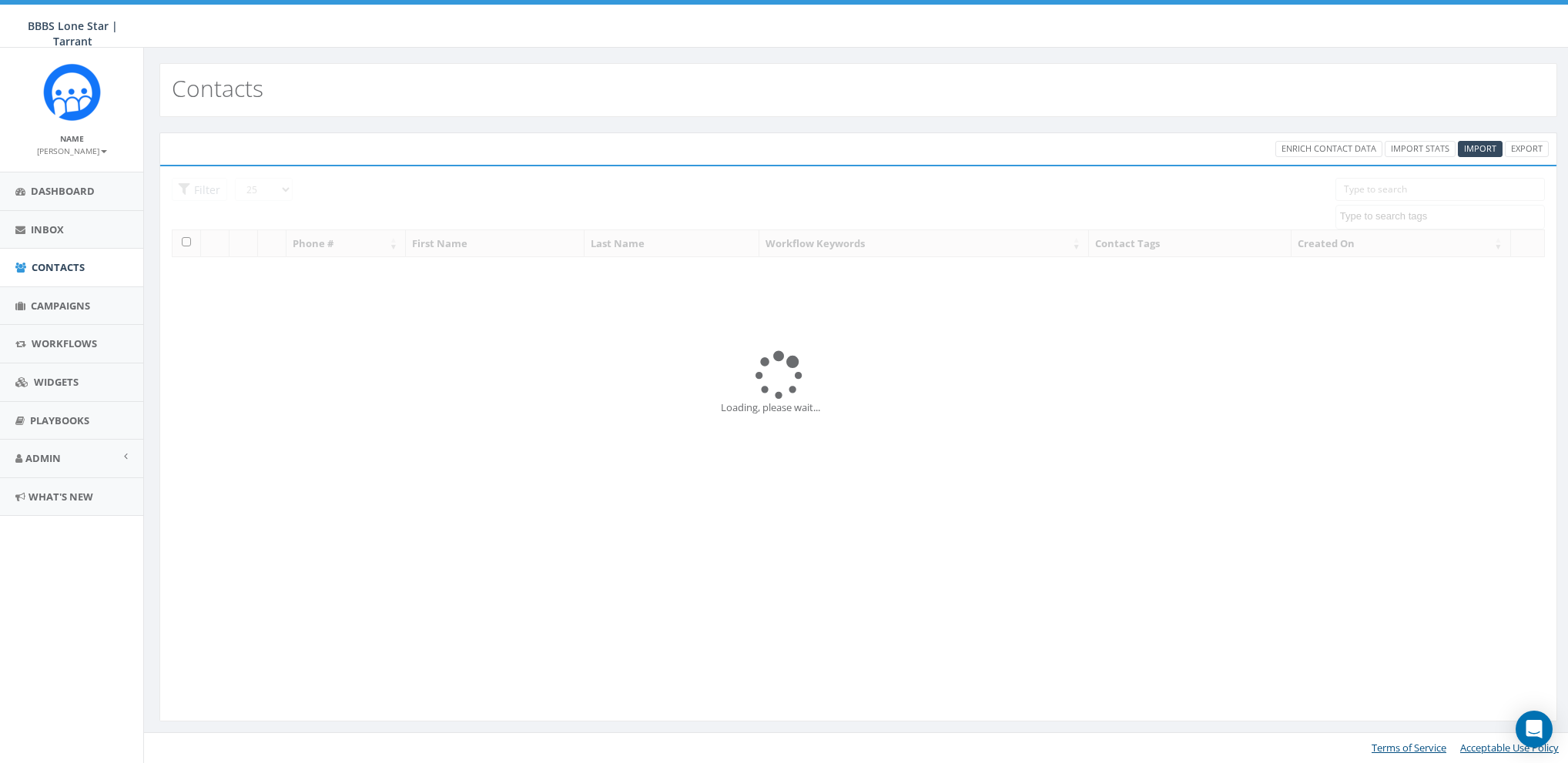
select select
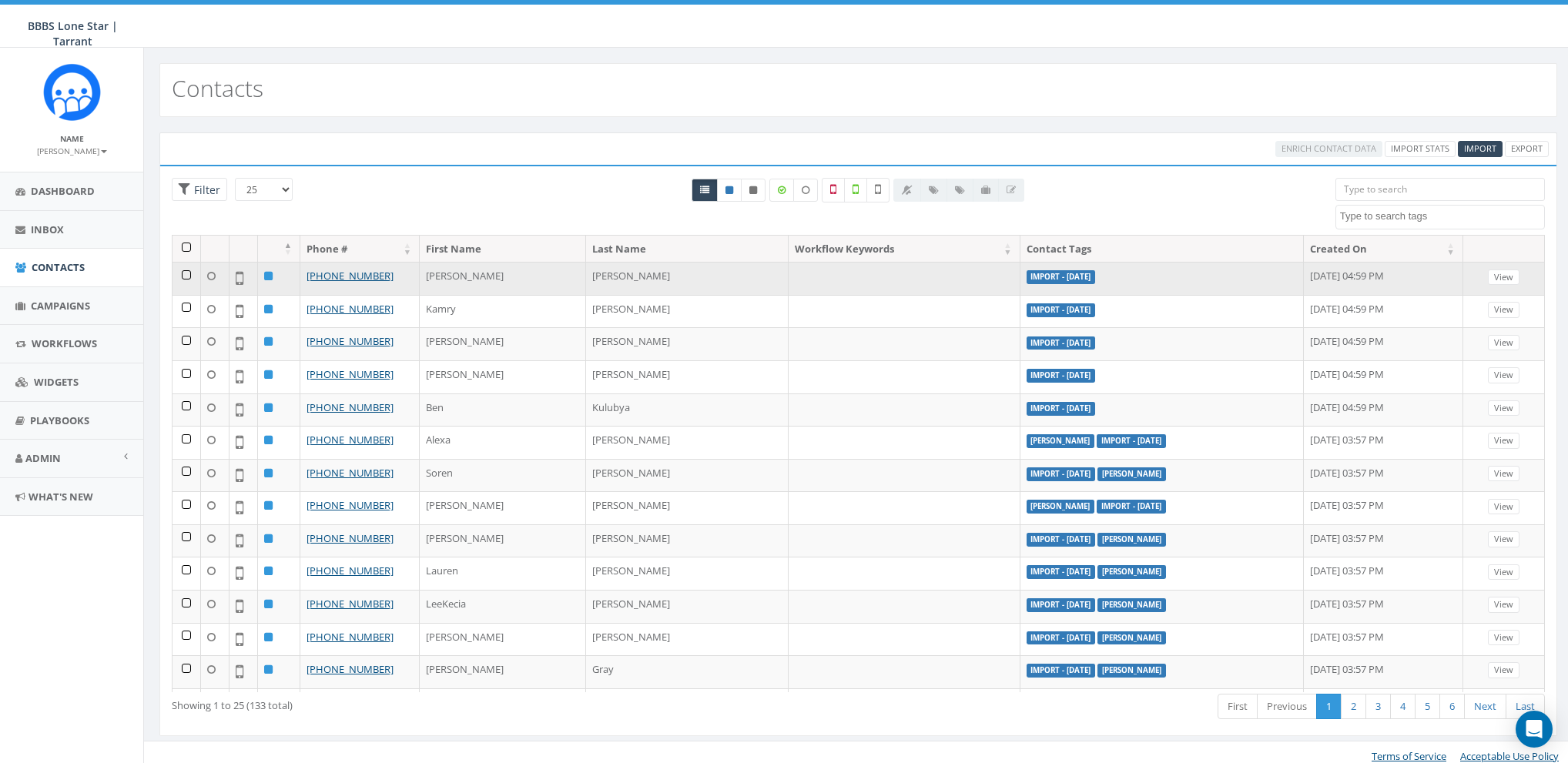
click at [184, 274] on td at bounding box center [187, 278] width 29 height 33
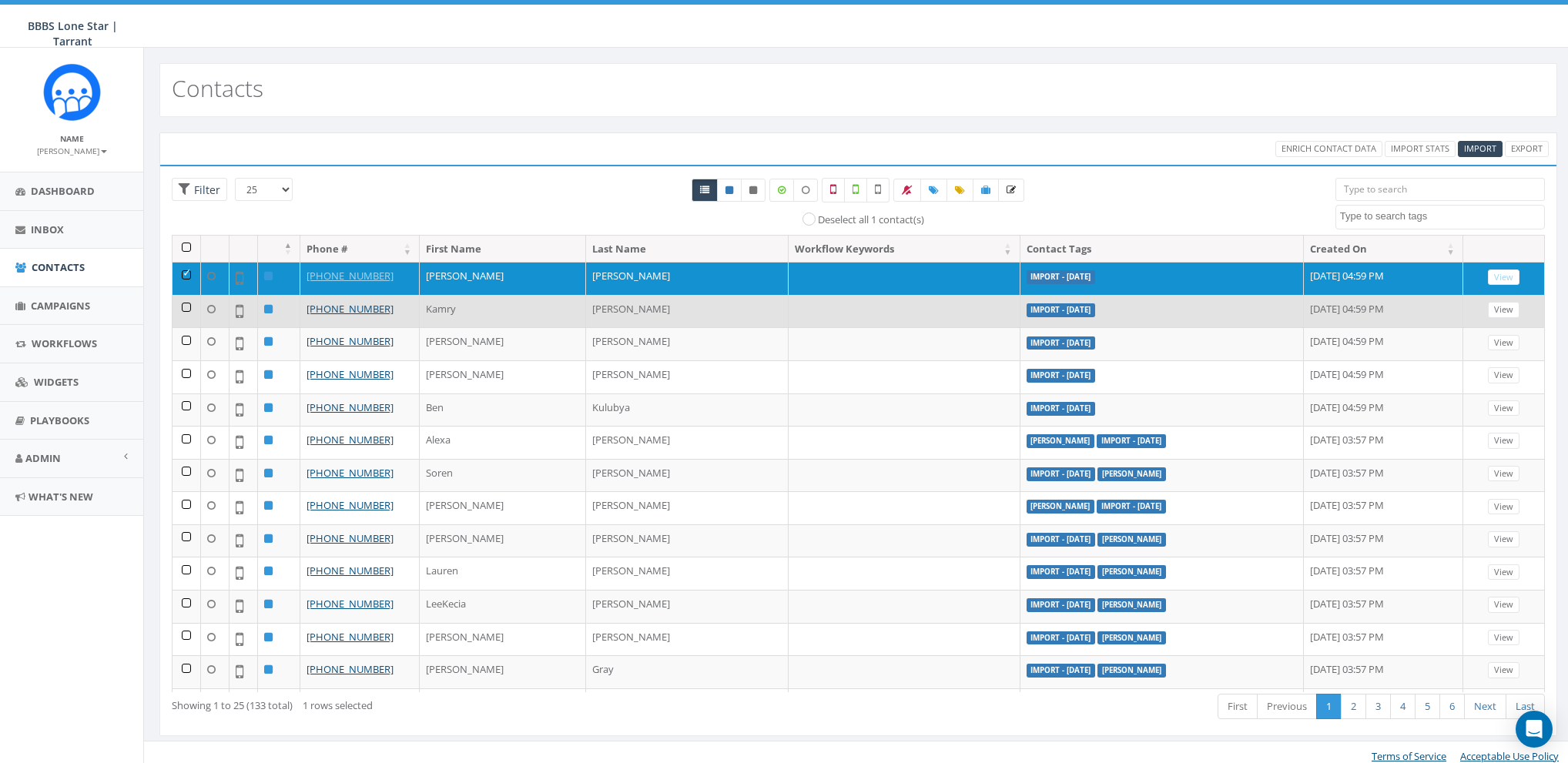
click at [184, 307] on td at bounding box center [187, 311] width 29 height 33
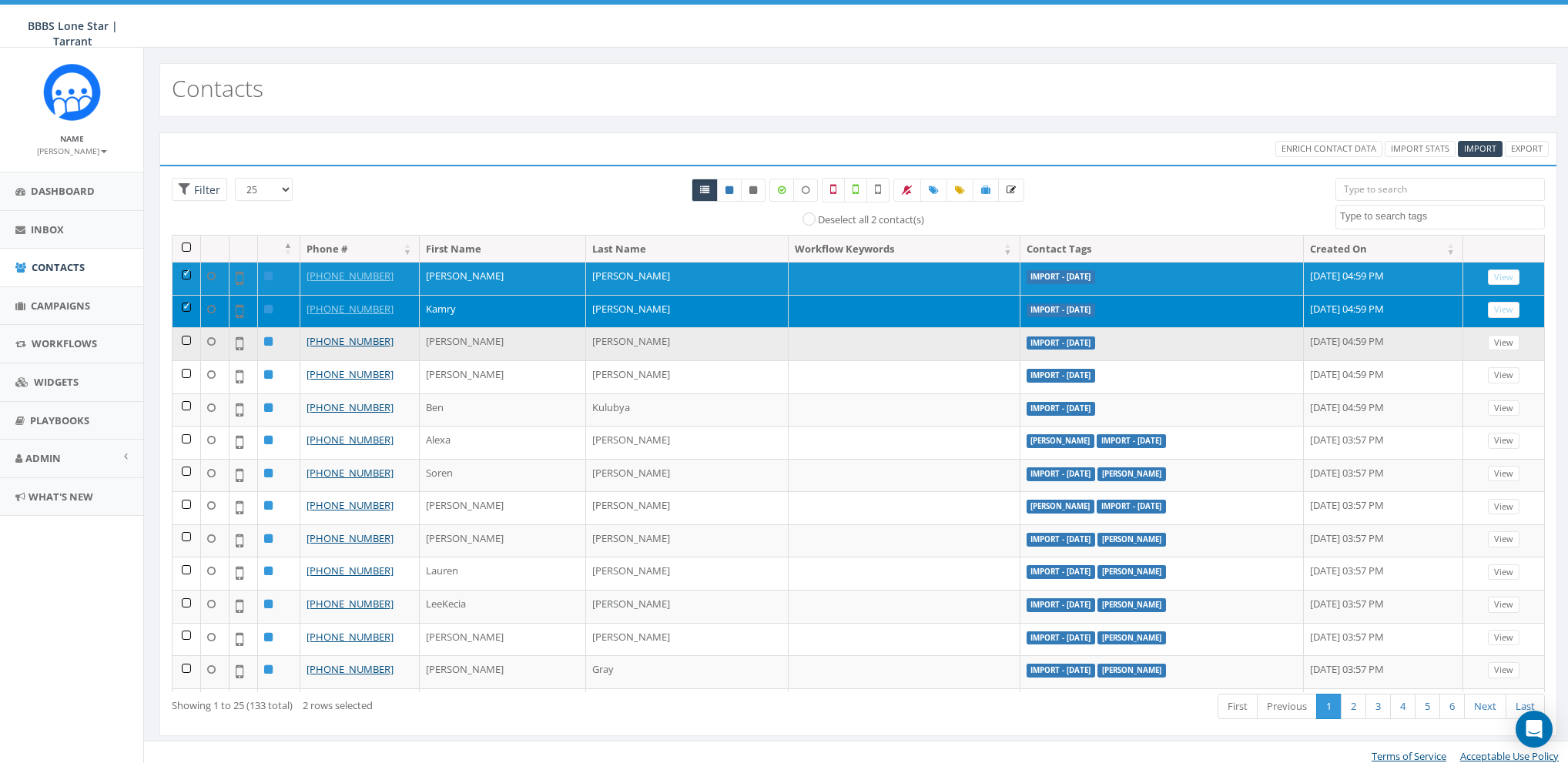
click at [184, 339] on td at bounding box center [187, 344] width 29 height 33
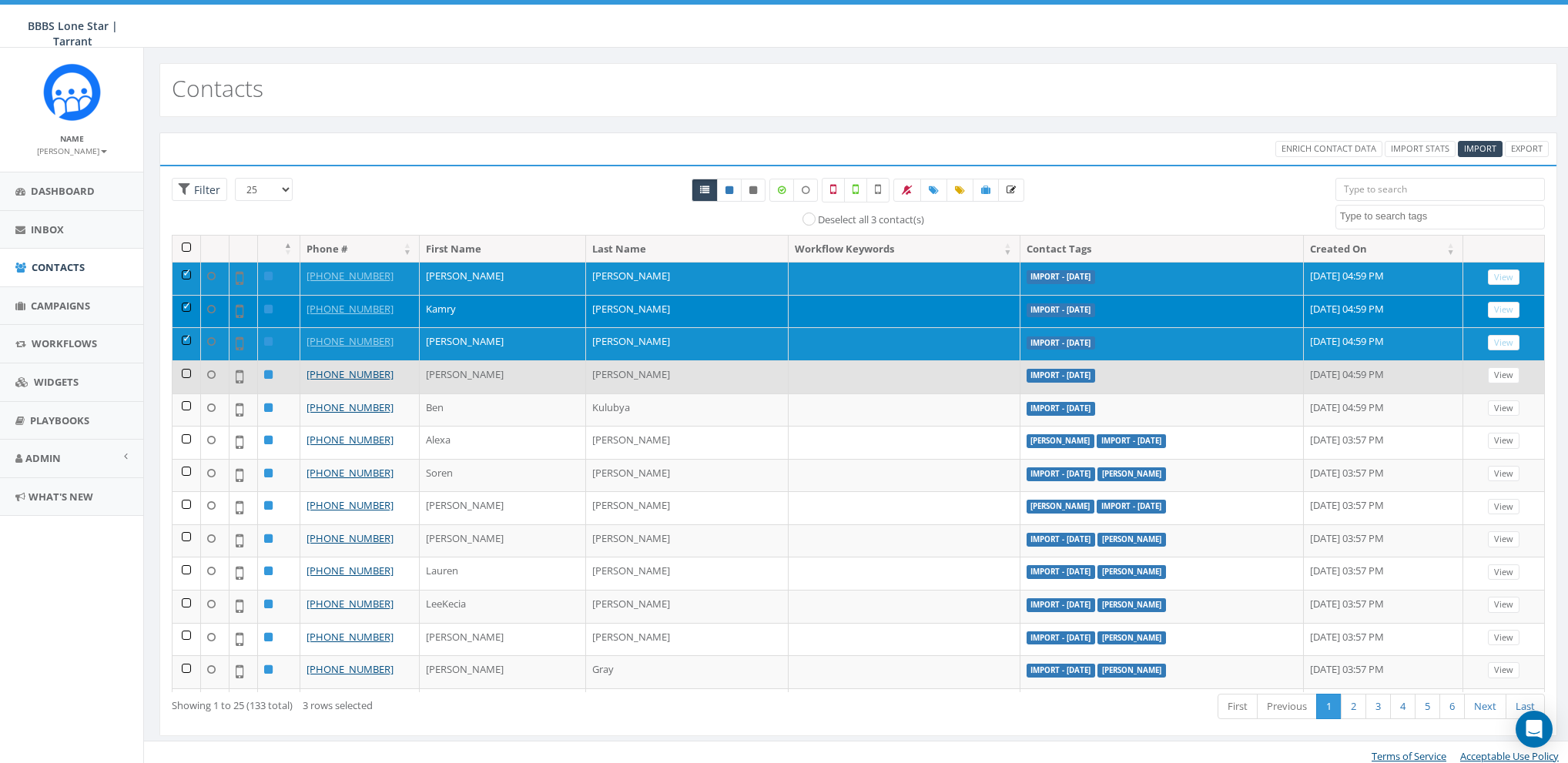
click at [186, 371] on td at bounding box center [187, 376] width 29 height 33
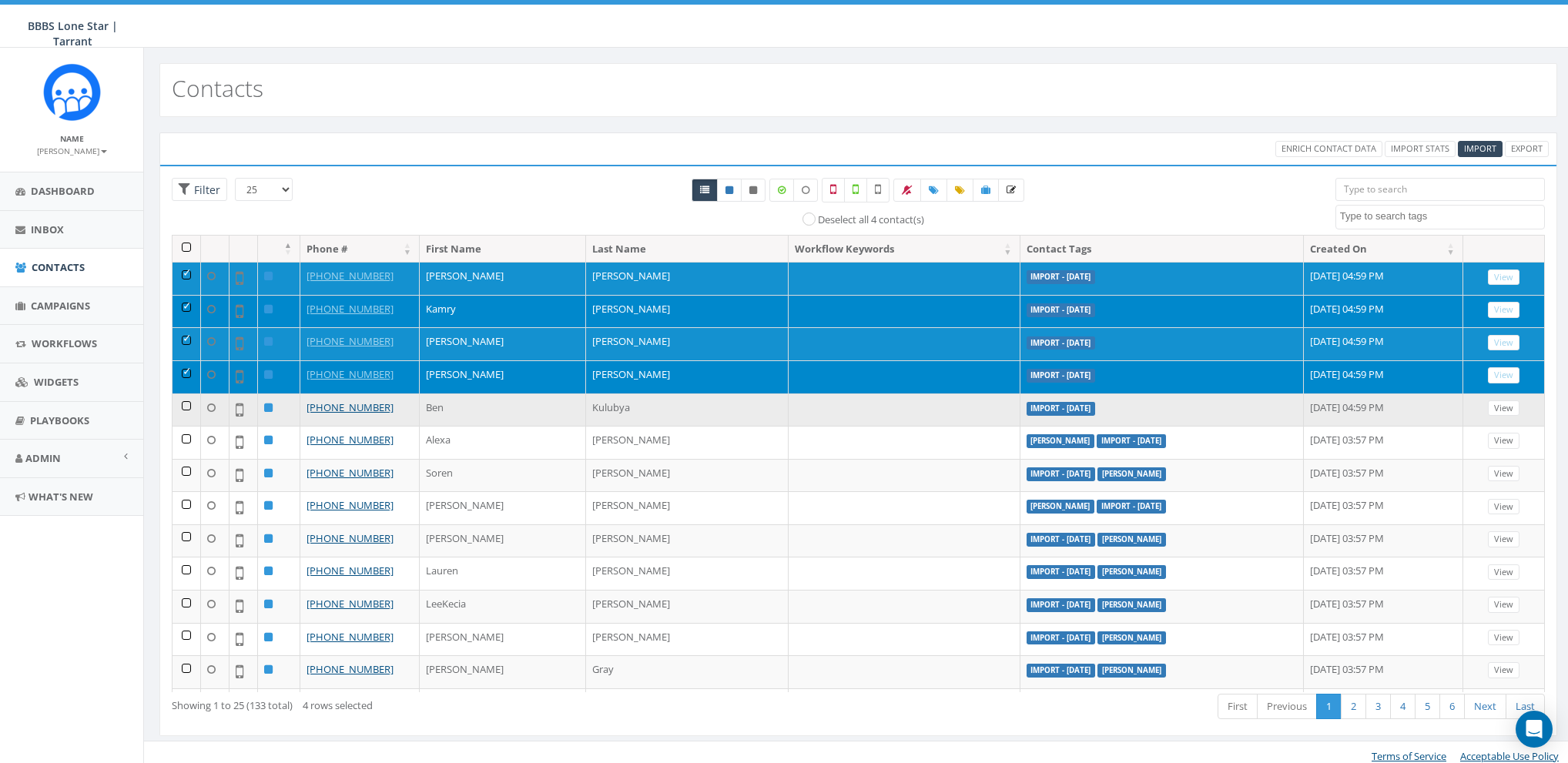
click at [184, 403] on td at bounding box center [187, 409] width 29 height 33
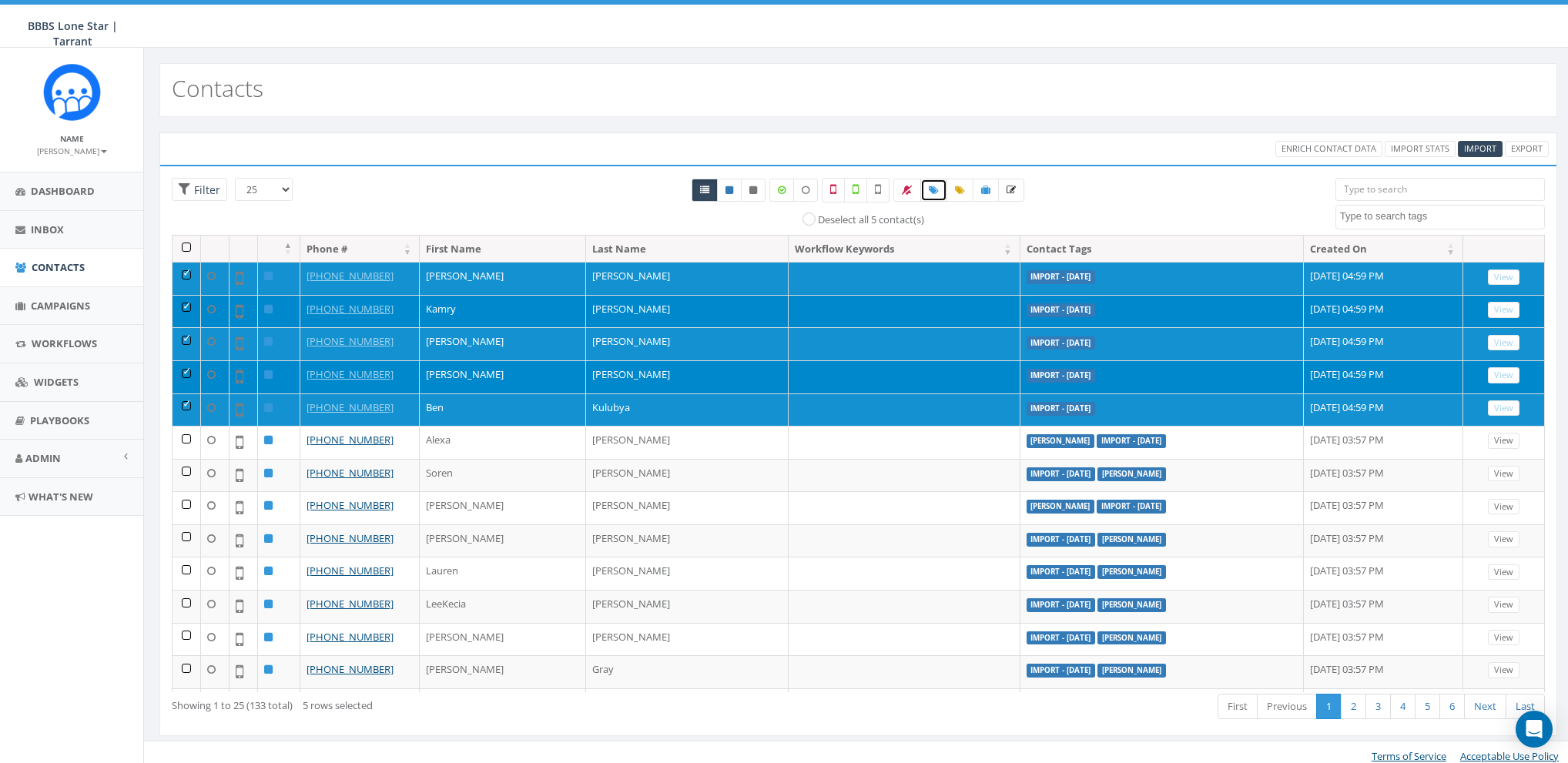
click at [939, 193] on link at bounding box center [934, 189] width 27 height 23
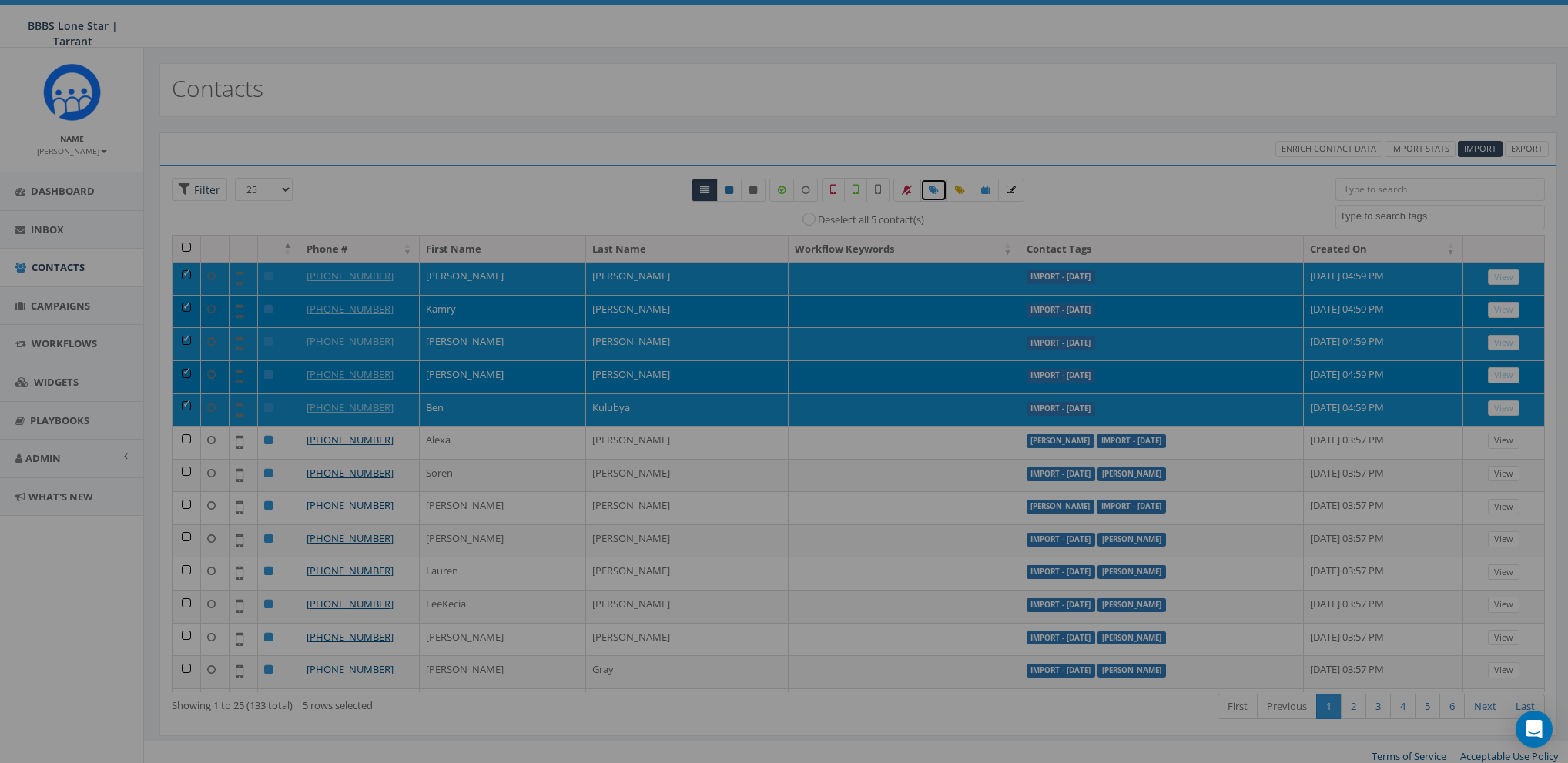
select select
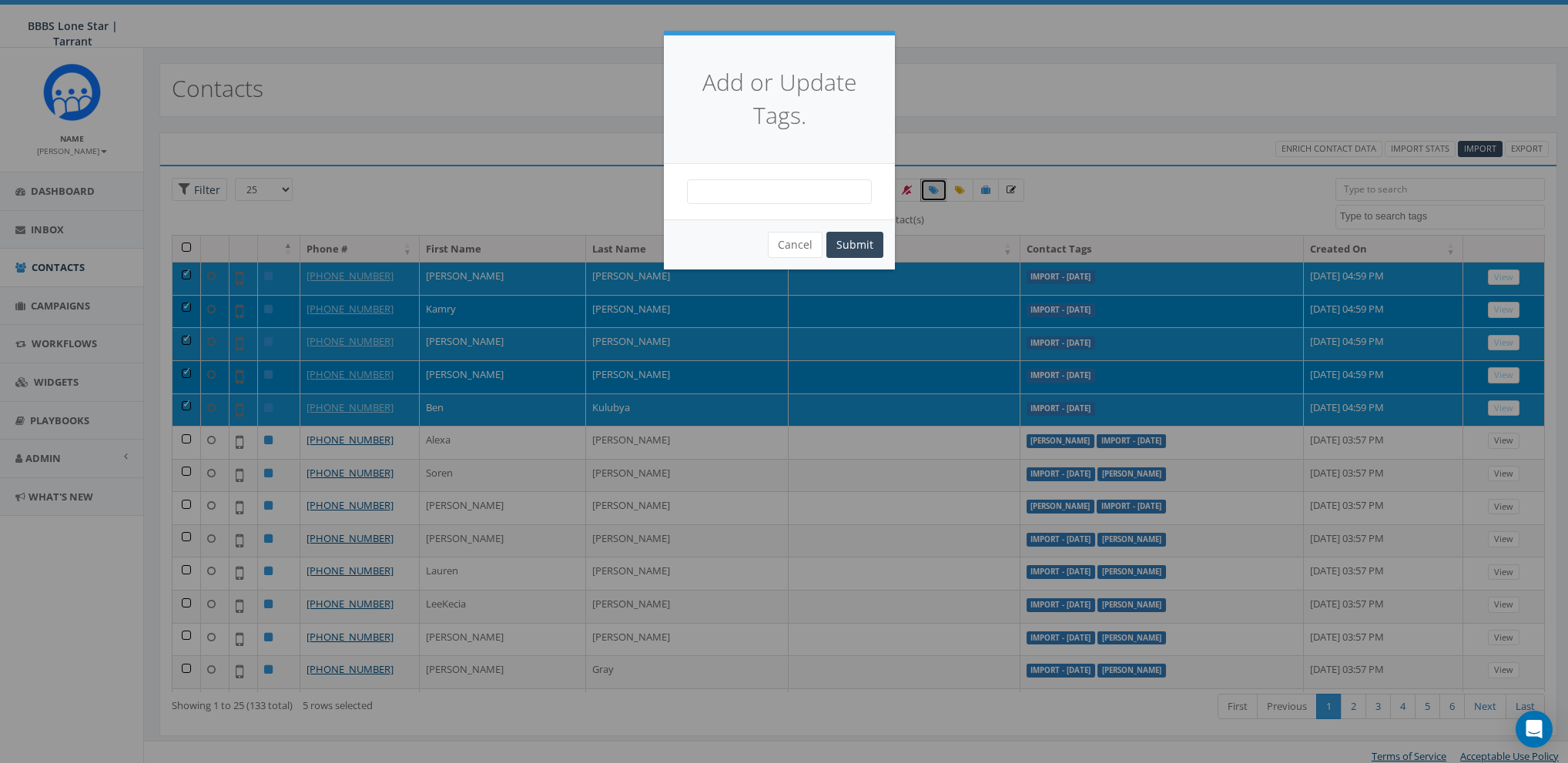
click at [800, 190] on span at bounding box center [779, 191] width 184 height 24
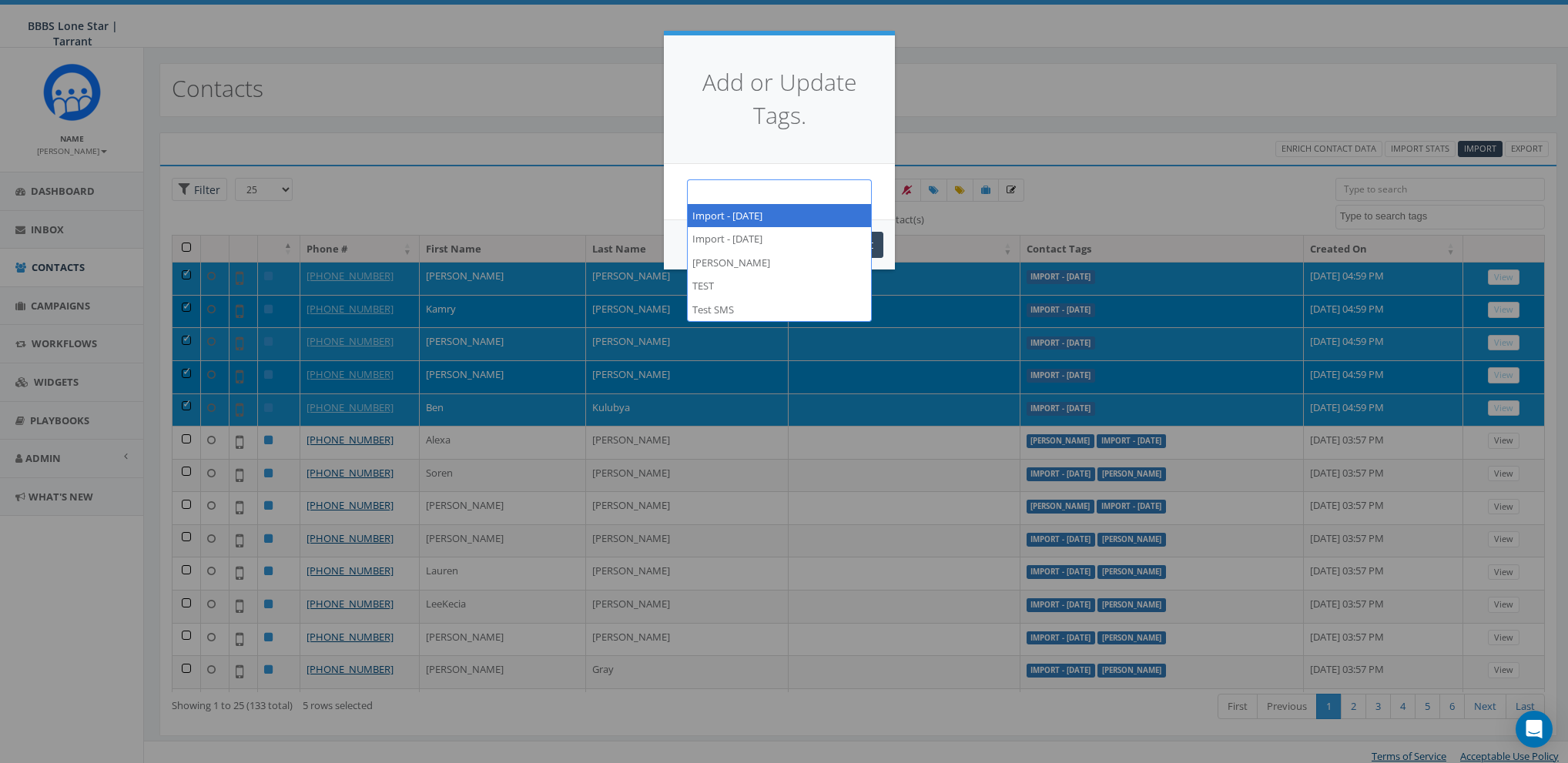
paste textarea "[PERSON_NAME]"
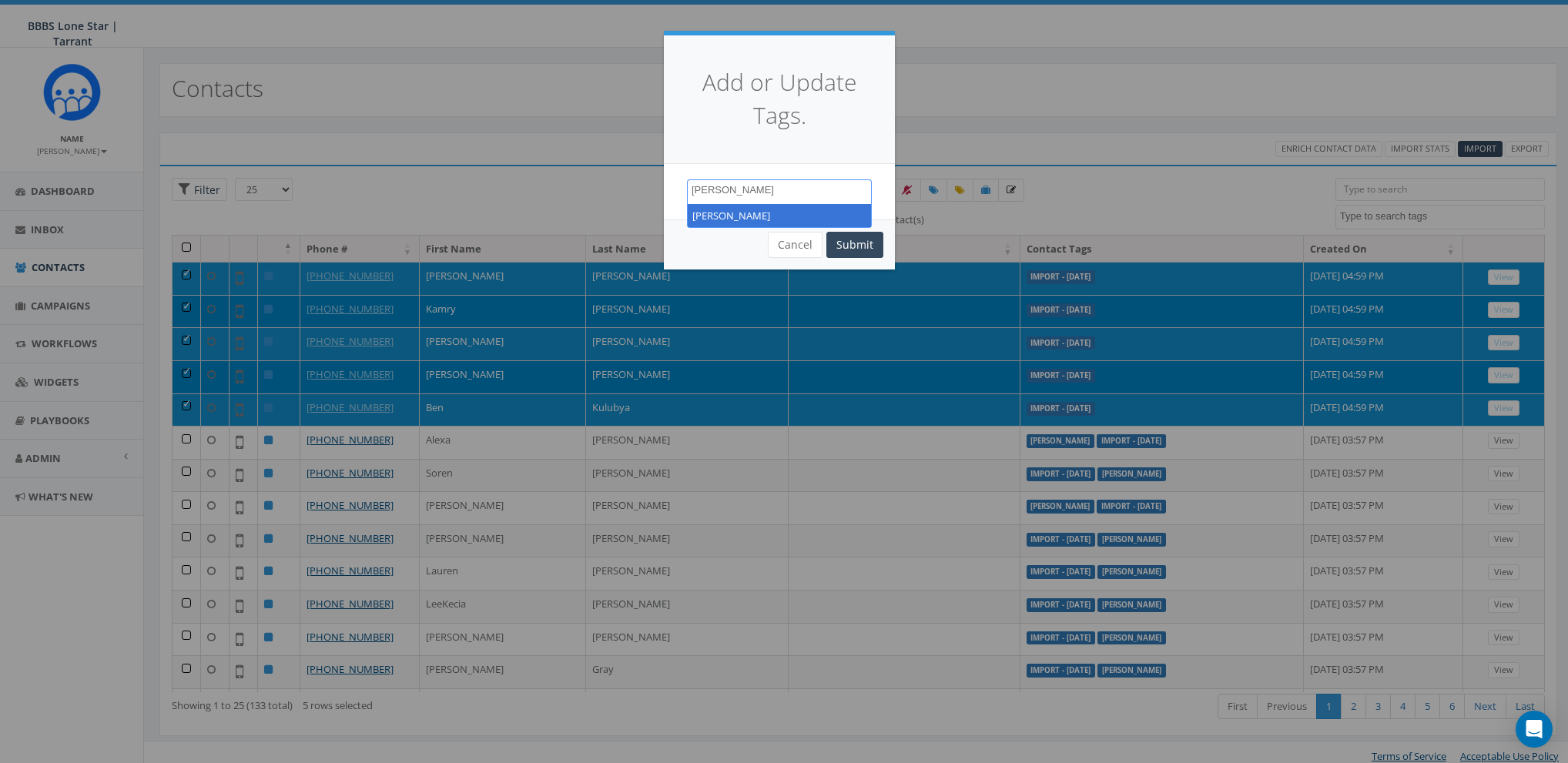
type textarea "[PERSON_NAME]"
select select "[PERSON_NAME]"
click at [854, 245] on button "Submit" at bounding box center [855, 244] width 57 height 26
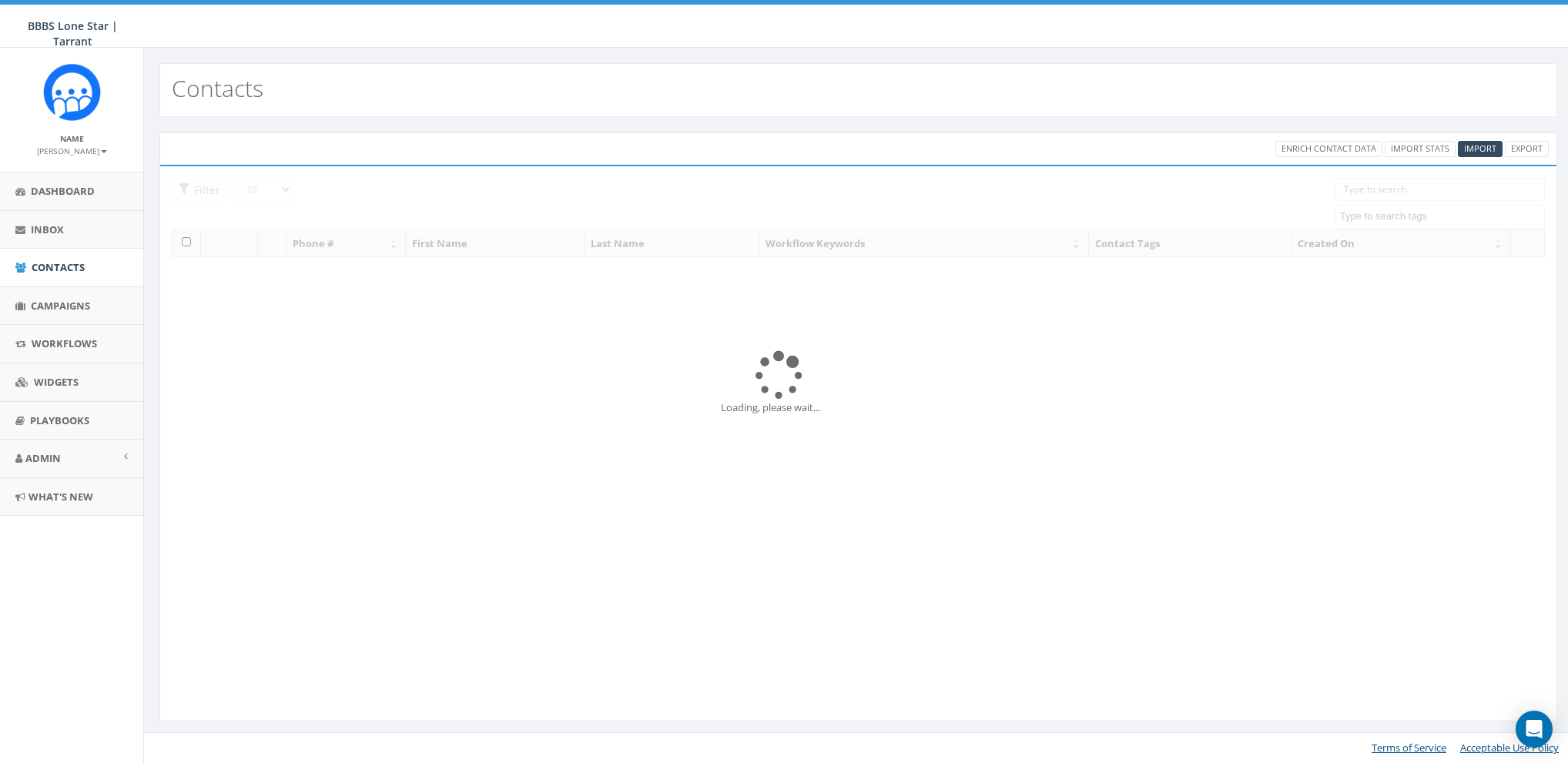
select select
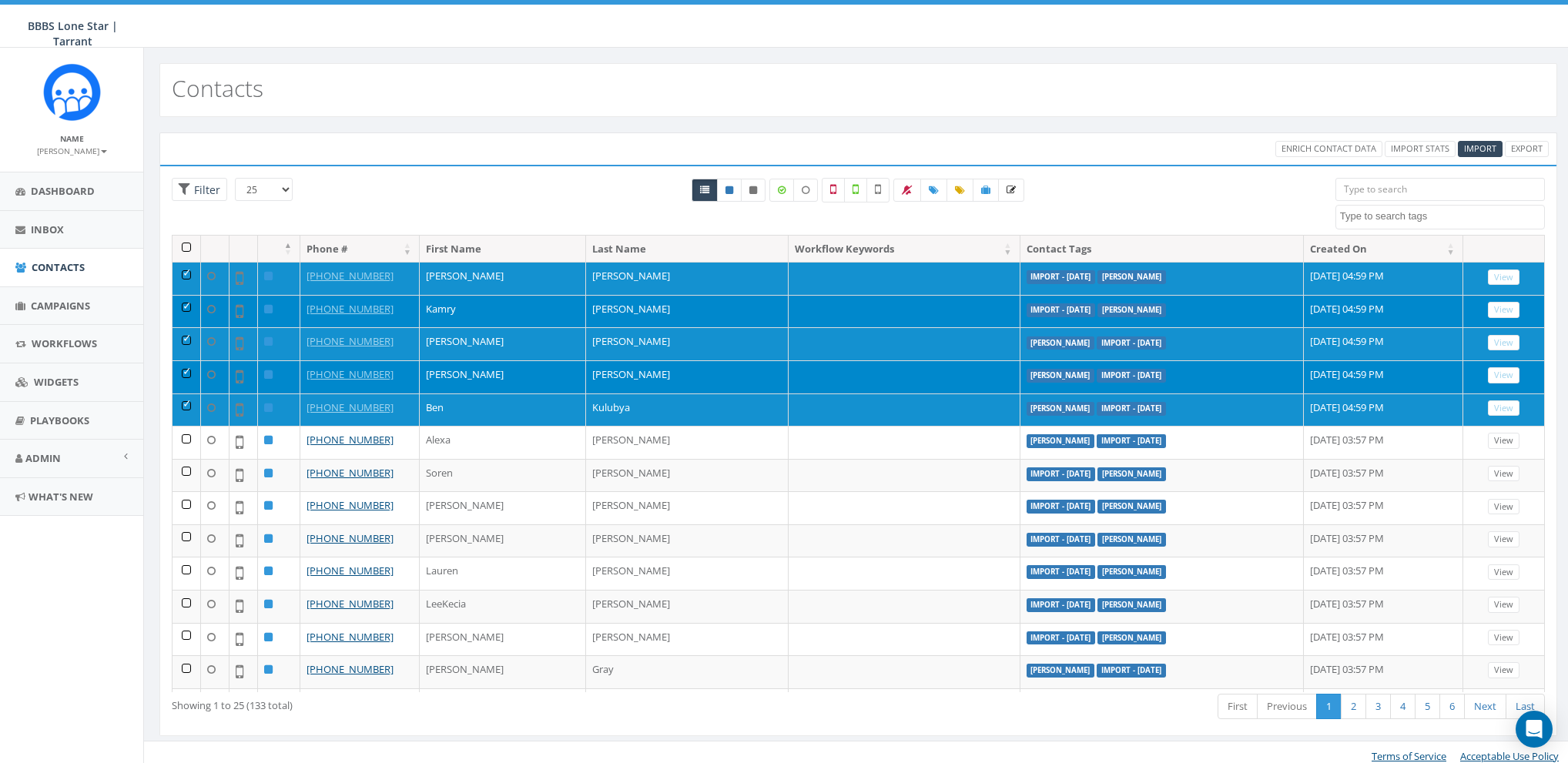
click at [184, 249] on th at bounding box center [187, 249] width 29 height 27
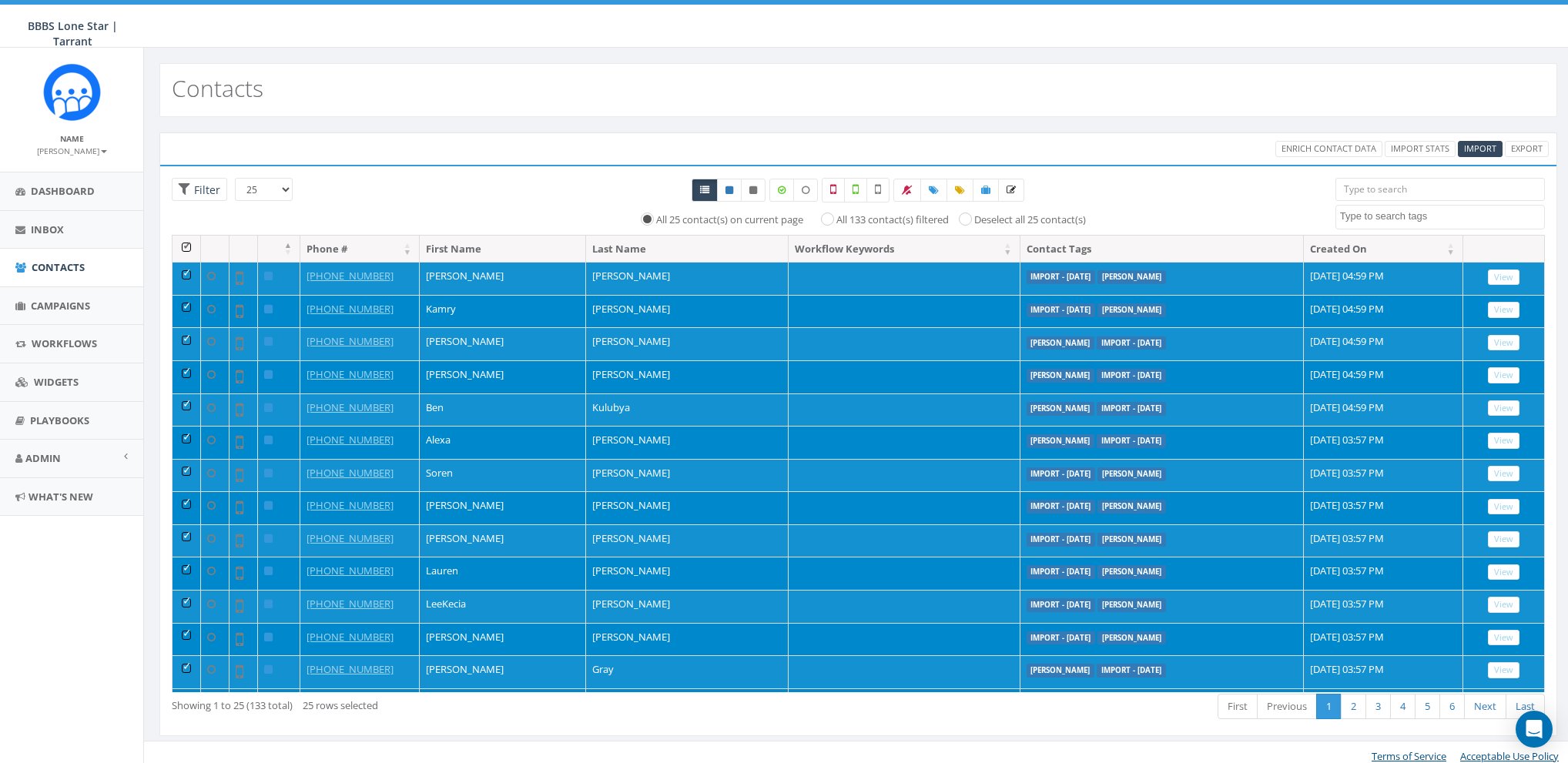
click at [187, 249] on th at bounding box center [187, 249] width 29 height 27
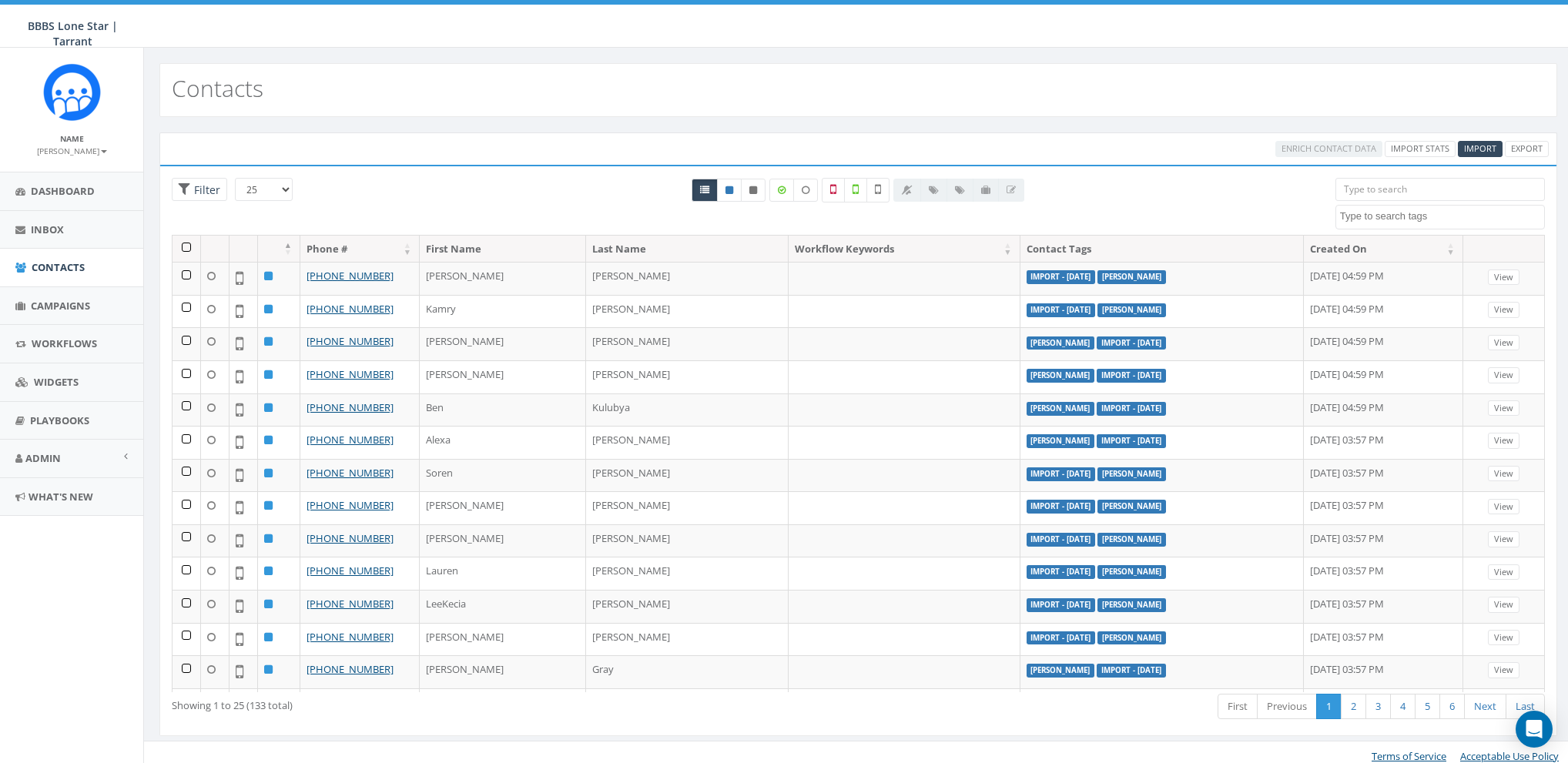
click at [485, 155] on div "Enrich Contact Data Import Stats Import Export" at bounding box center [858, 148] width 1404 height 16
click at [76, 148] on small "[PERSON_NAME]" at bounding box center [72, 151] width 70 height 11
click at [56, 194] on link "Sign Out" at bounding box center [77, 194] width 121 height 19
